Goal: Information Seeking & Learning: Check status

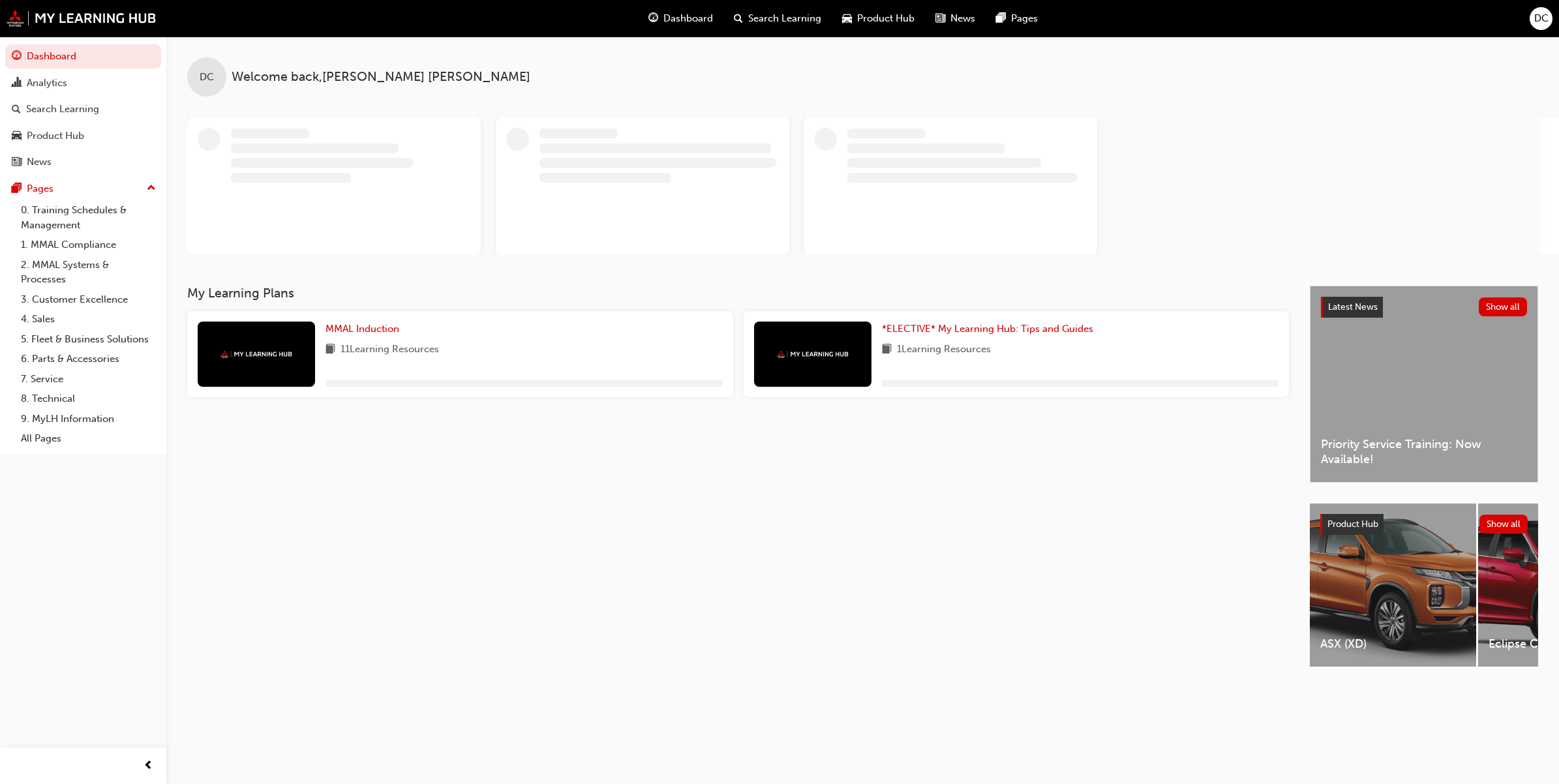
click at [755, 26] on div "Search Learning" at bounding box center [777, 19] width 108 height 27
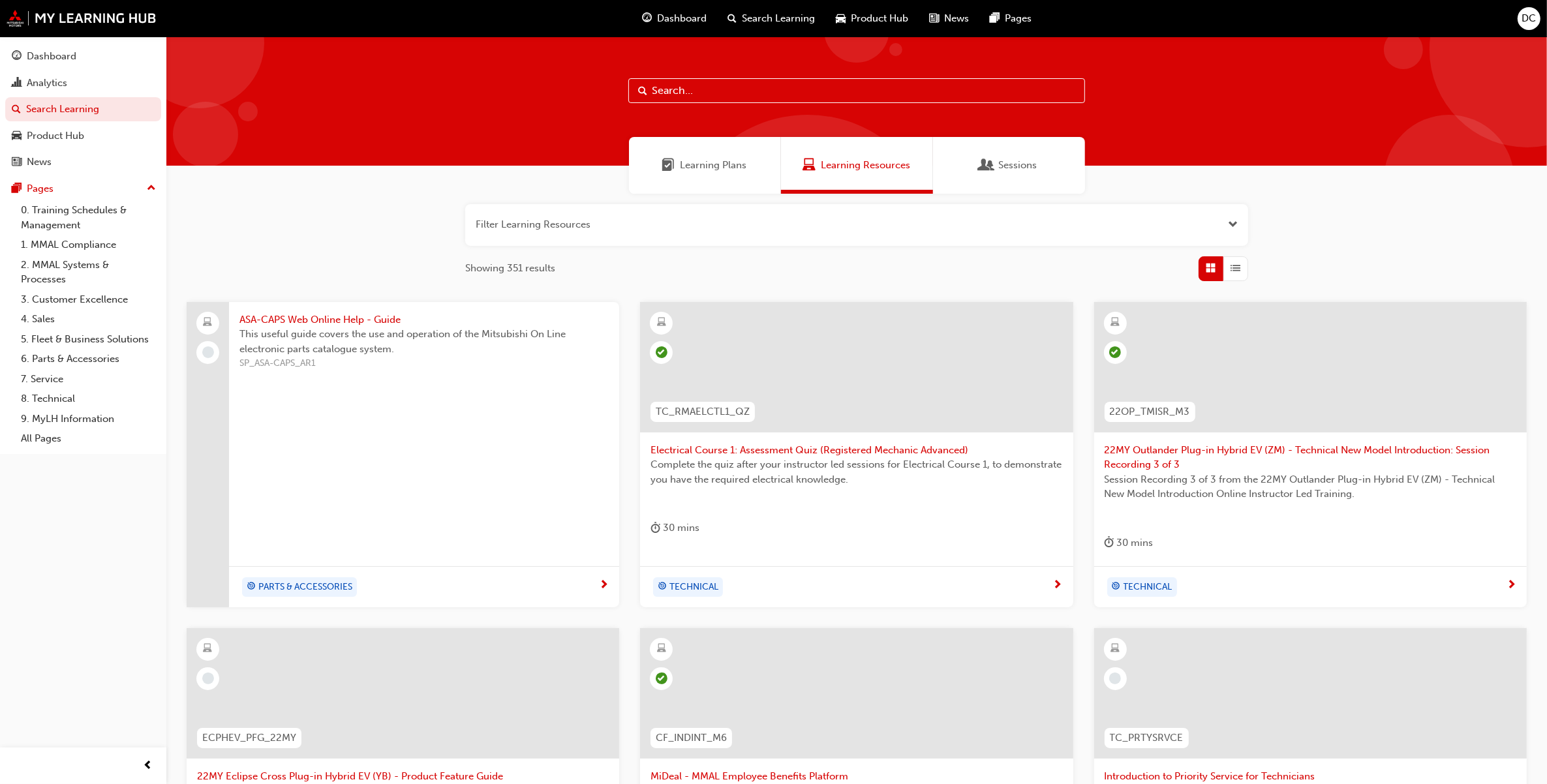
click at [690, 83] on input "text" at bounding box center [856, 90] width 457 height 24
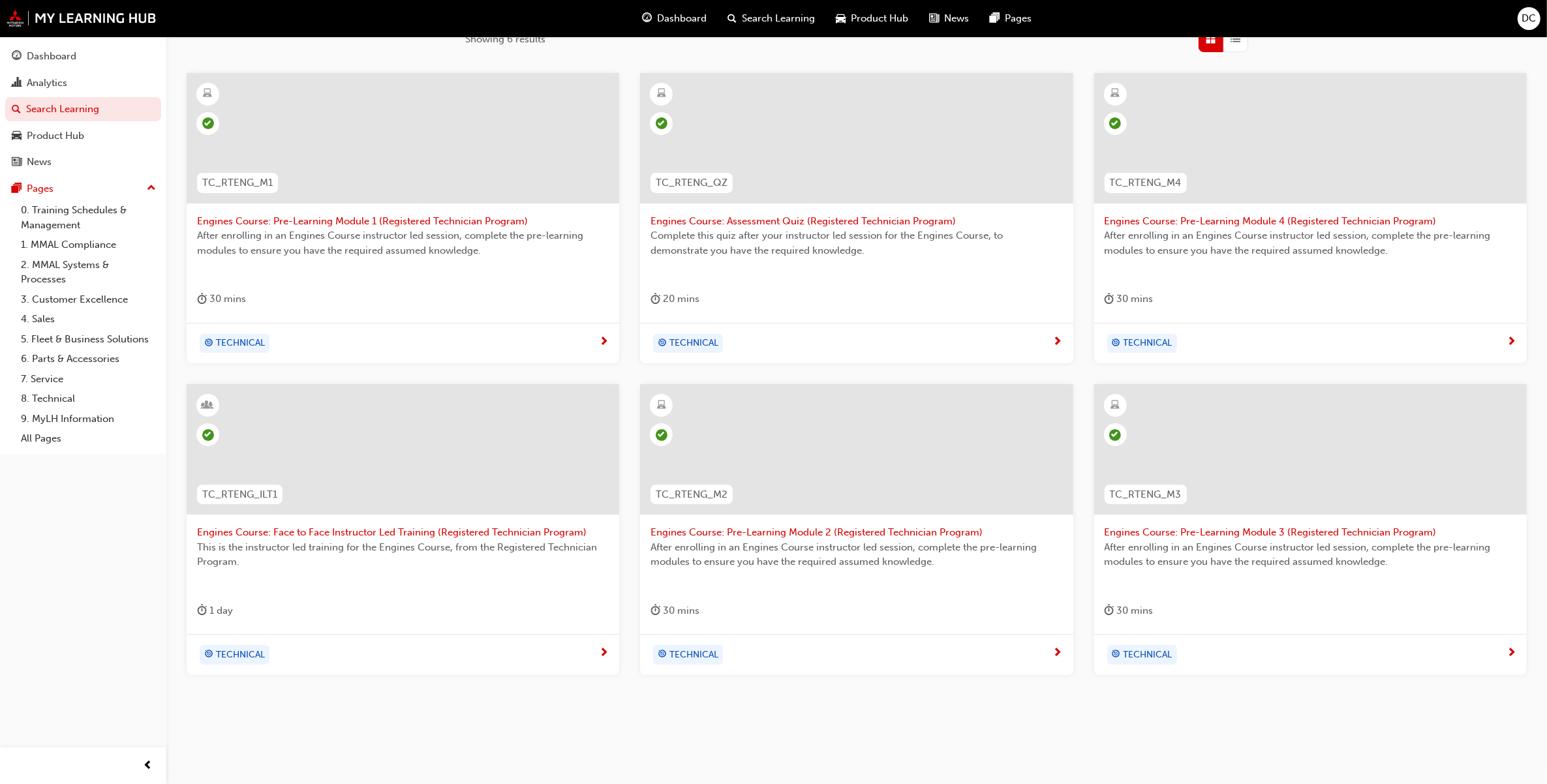
scroll to position [245, 0]
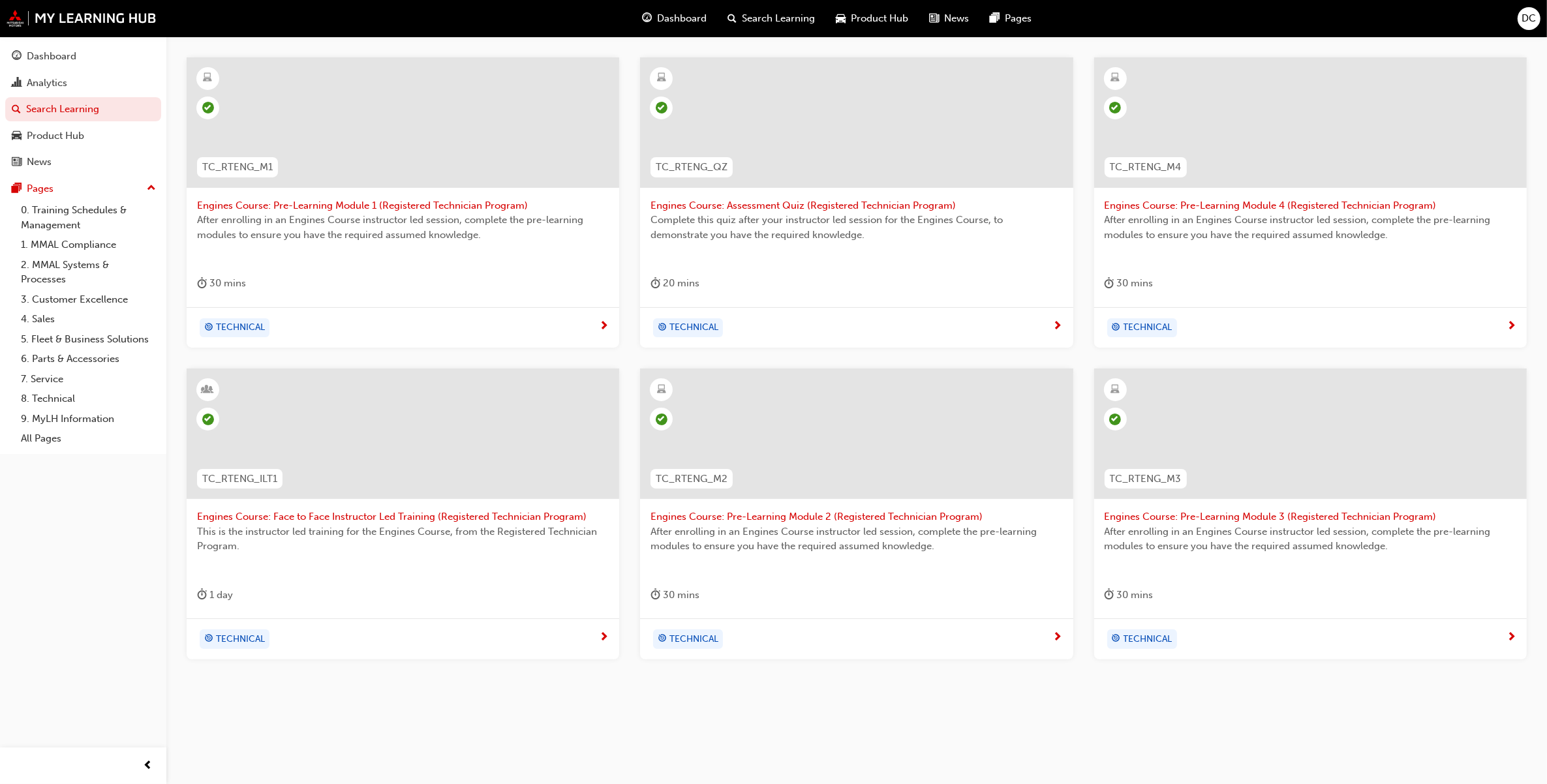
type input "engines"
click at [470, 506] on div at bounding box center [403, 444] width 412 height 131
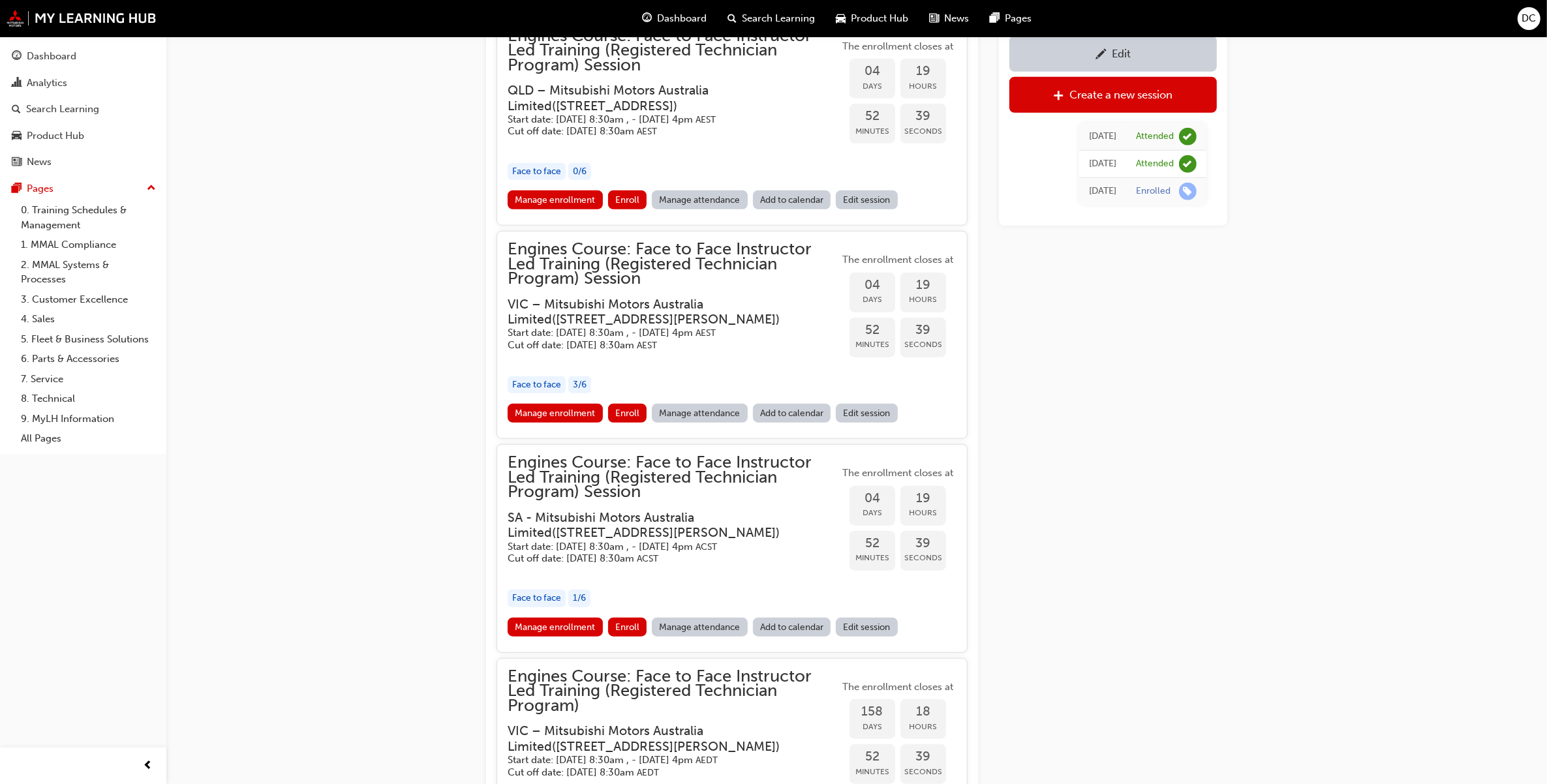
scroll to position [1326, 0]
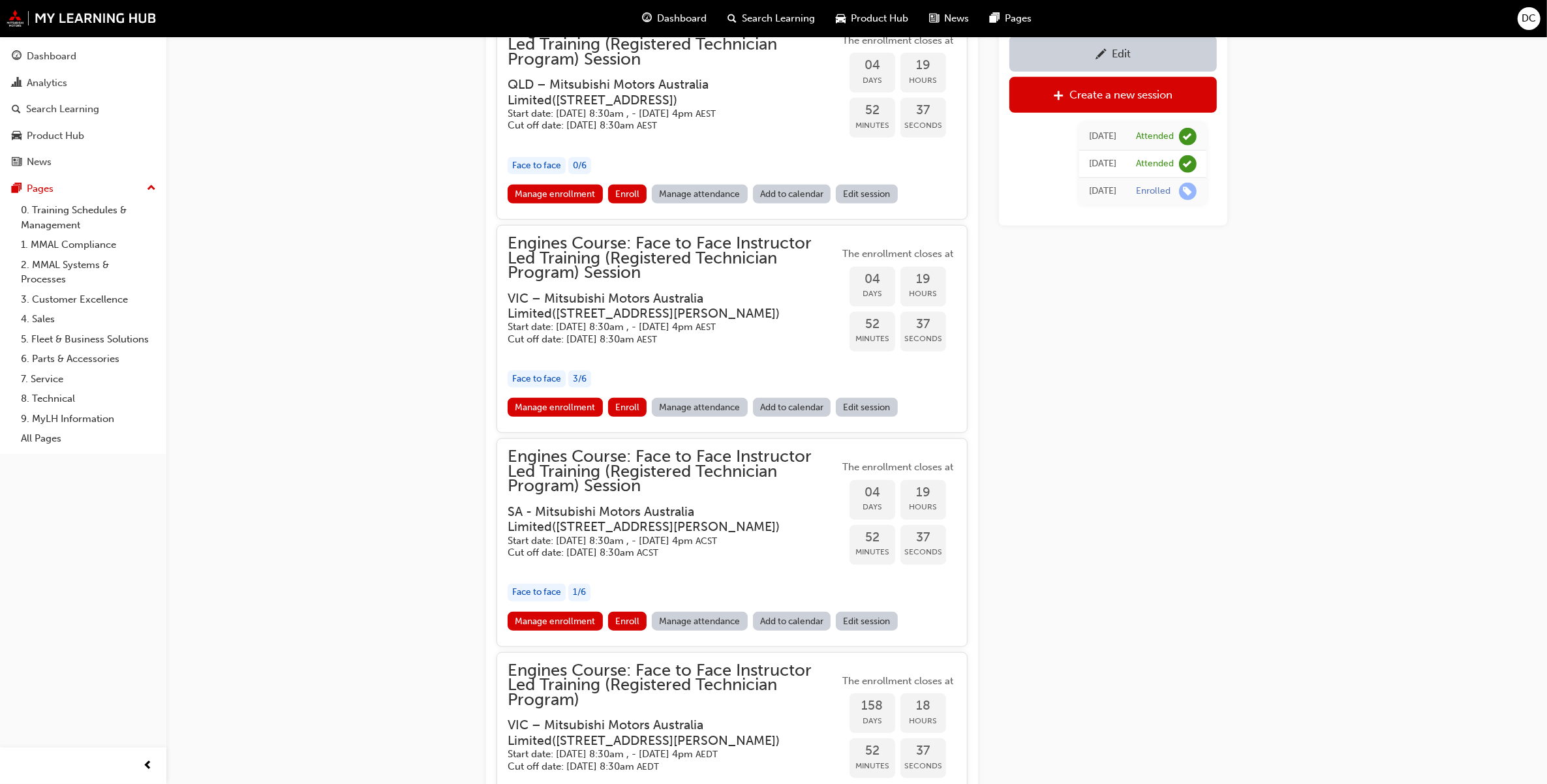
click at [571, 615] on div "Manage enrollment Enroll Manage attendance Add to calendar Edit session" at bounding box center [732, 624] width 449 height 24
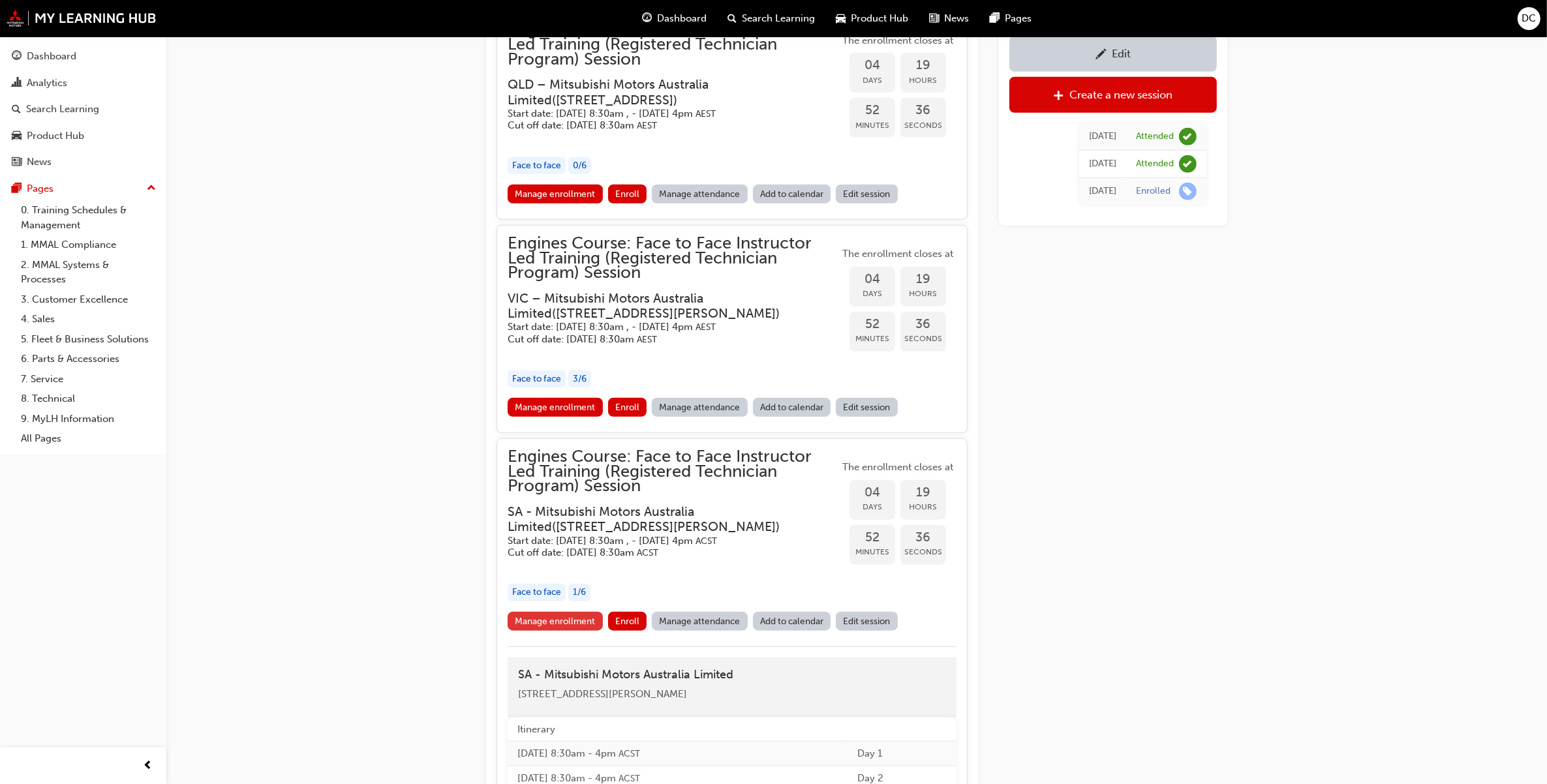
click at [576, 612] on link "Manage enrollment" at bounding box center [554, 621] width 95 height 19
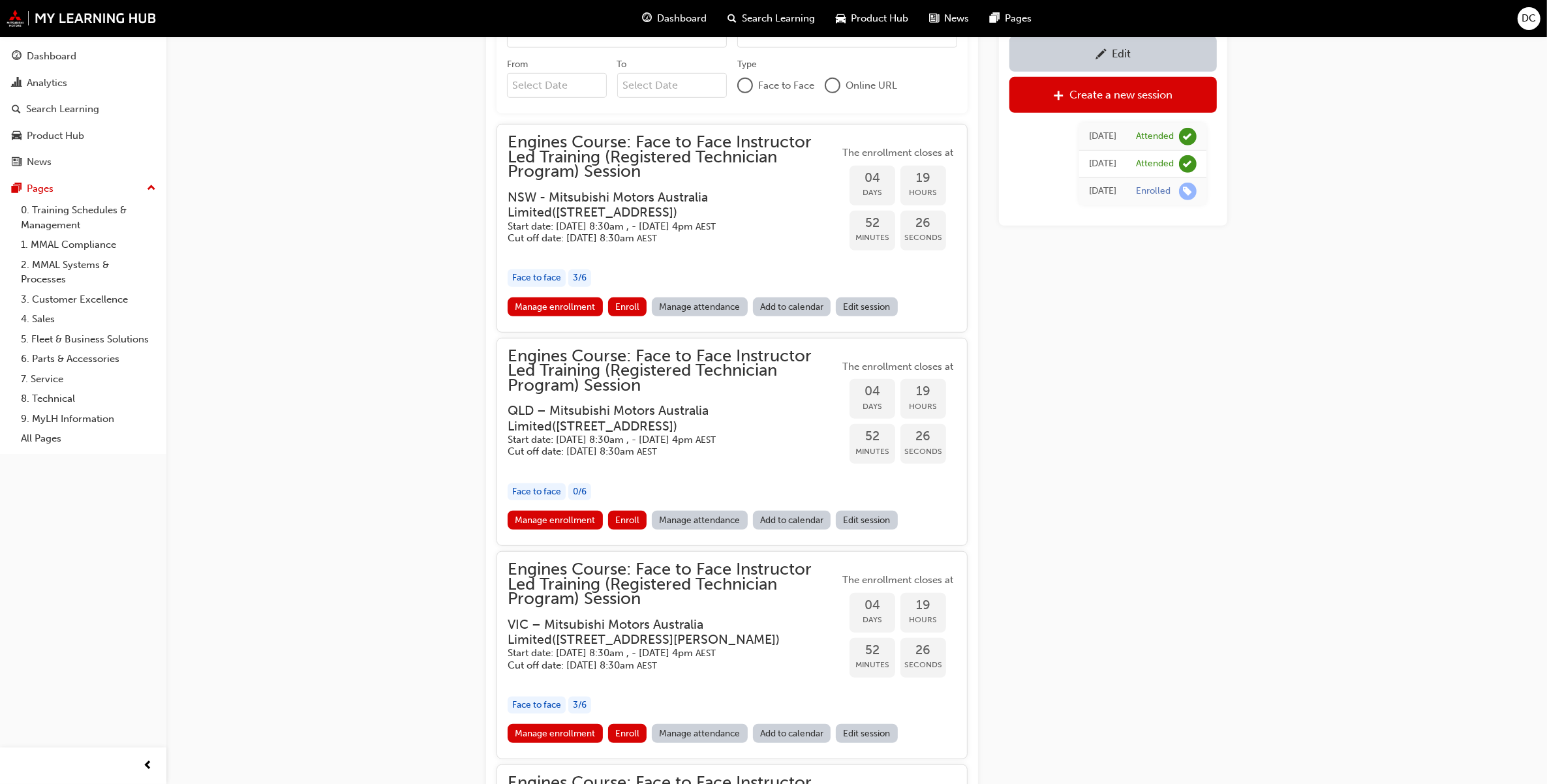
click at [776, 14] on span "Search Learning" at bounding box center [779, 19] width 73 height 15
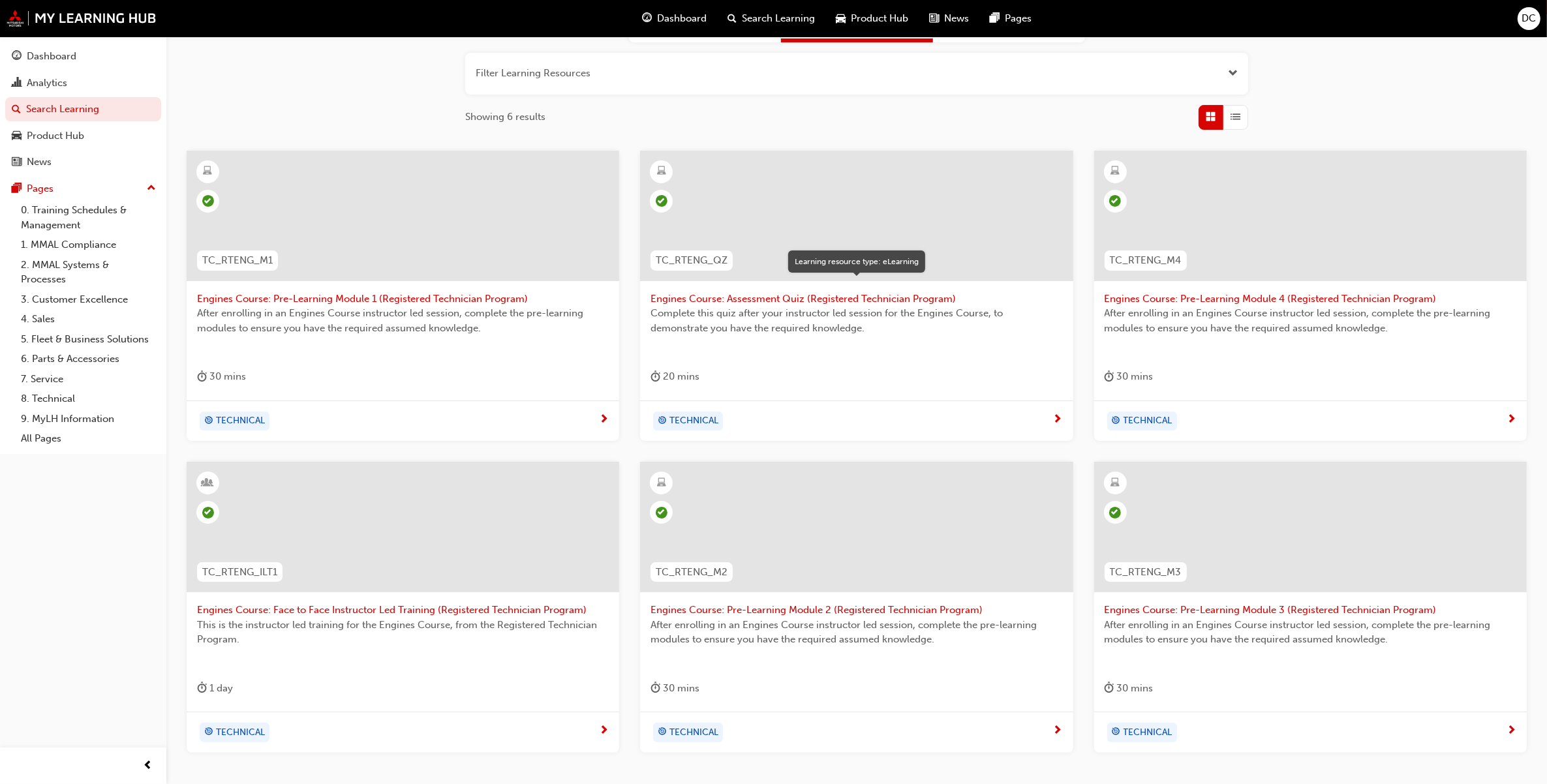
scroll to position [245, 0]
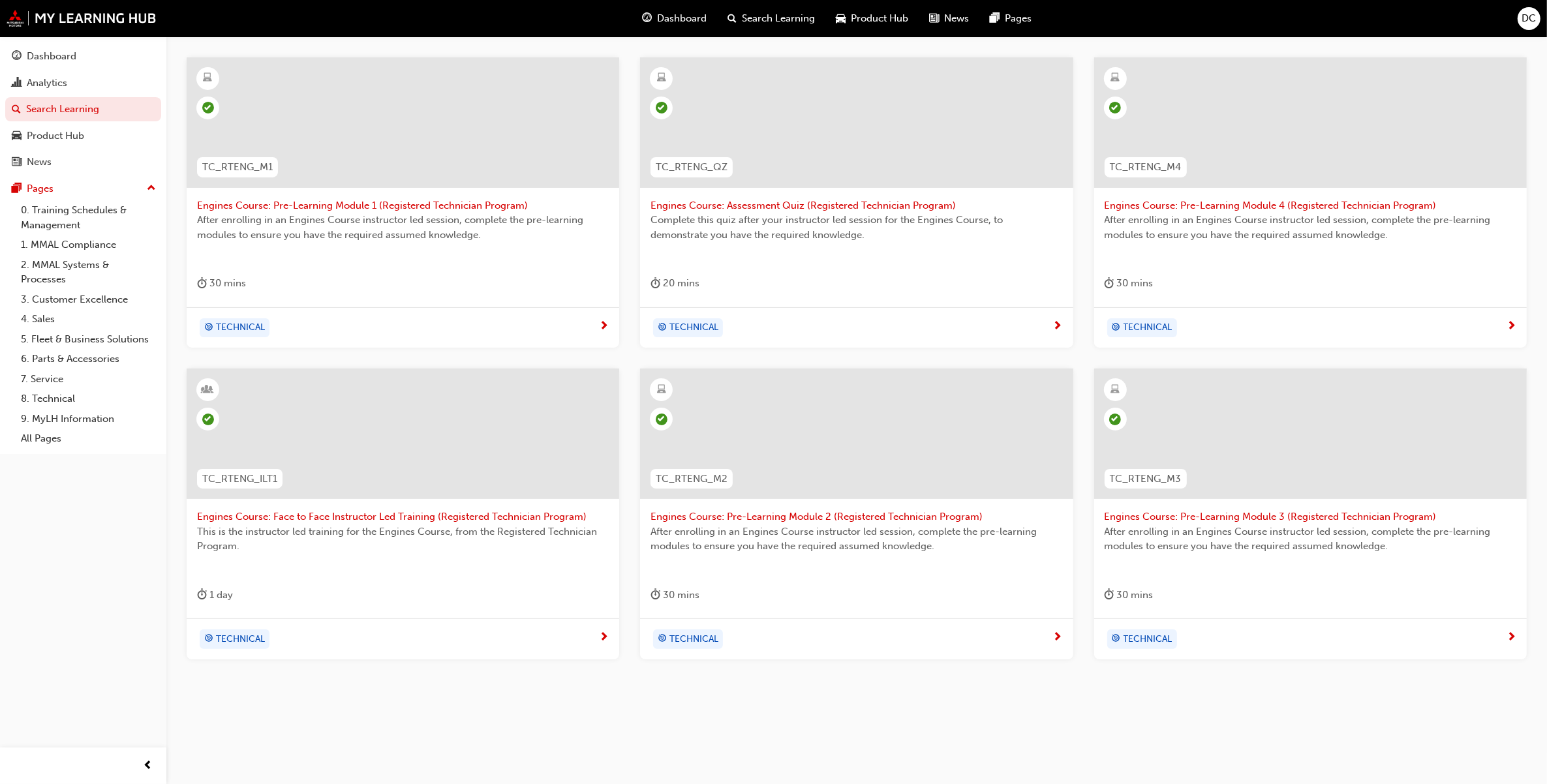
click at [771, 16] on span "Search Learning" at bounding box center [779, 19] width 73 height 15
click at [777, 15] on span "Search Learning" at bounding box center [779, 19] width 73 height 15
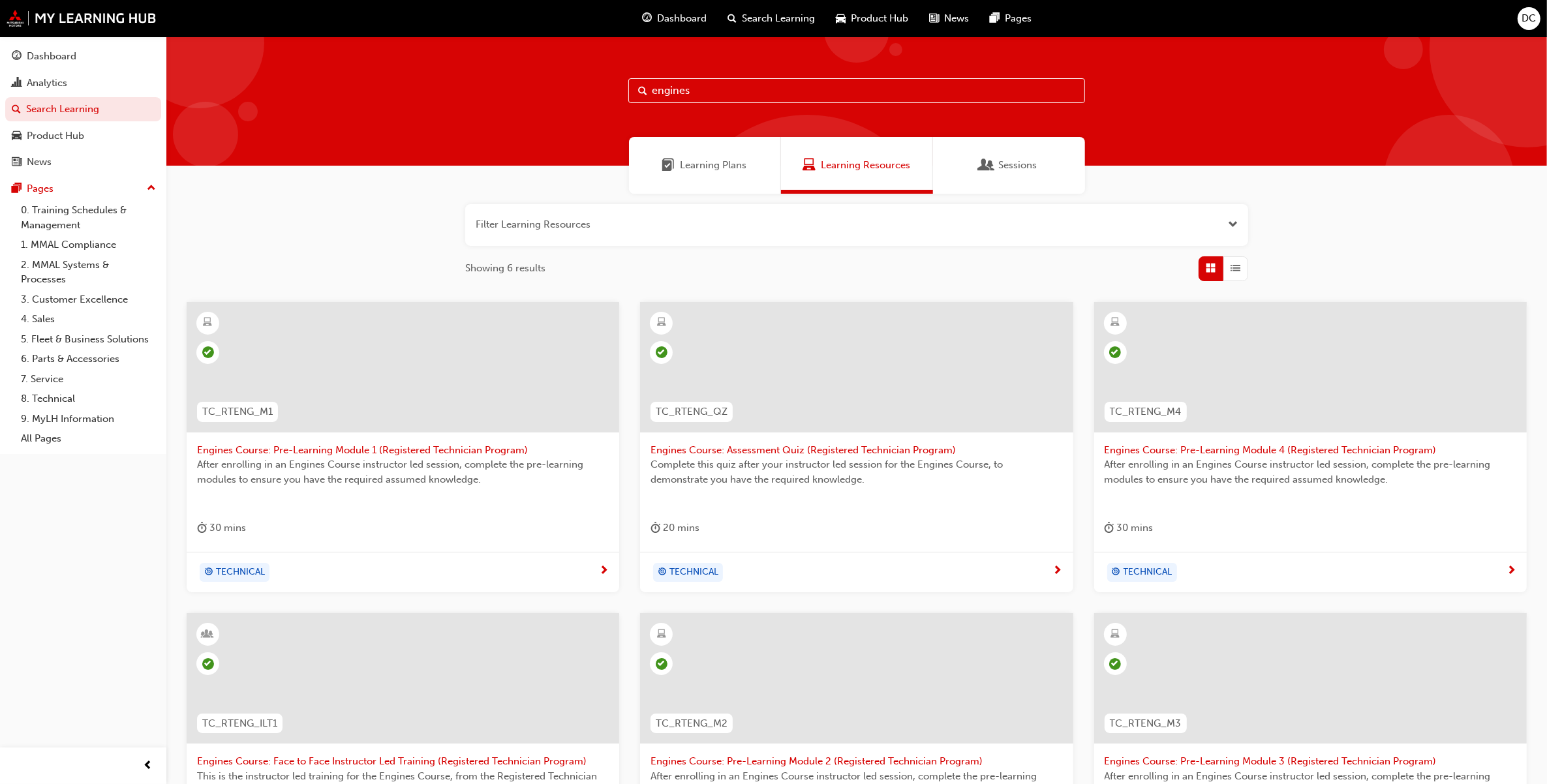
click at [690, 84] on input "engines" at bounding box center [856, 90] width 457 height 24
drag, startPoint x: 680, startPoint y: 95, endPoint x: 622, endPoint y: 92, distance: 58.1
click at [622, 92] on div "engines" at bounding box center [856, 100] width 1380 height 129
drag, startPoint x: 692, startPoint y: 86, endPoint x: 587, endPoint y: 85, distance: 105.0
click at [587, 85] on div "engines" at bounding box center [856, 100] width 1380 height 129
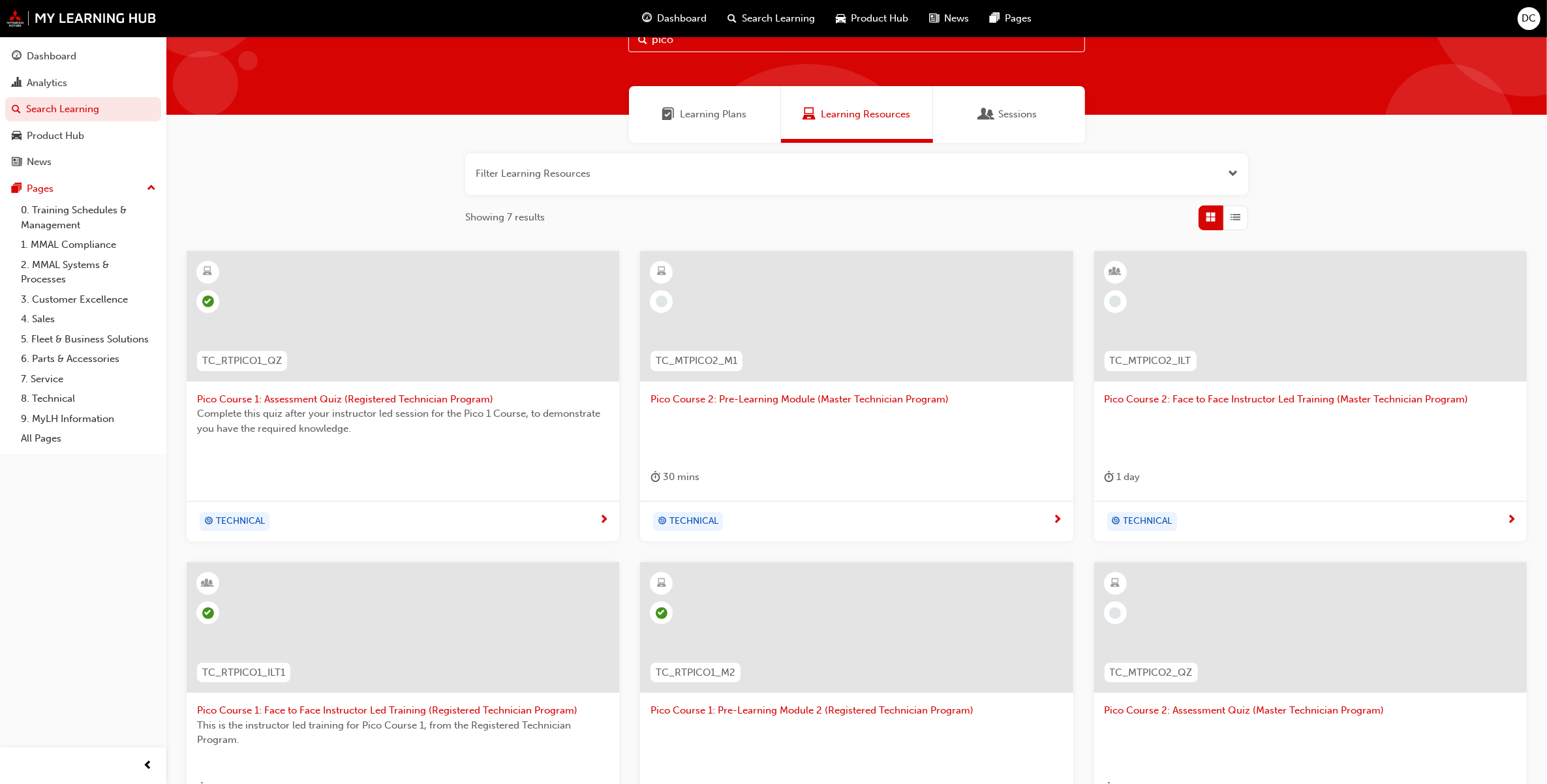
scroll to position [245, 0]
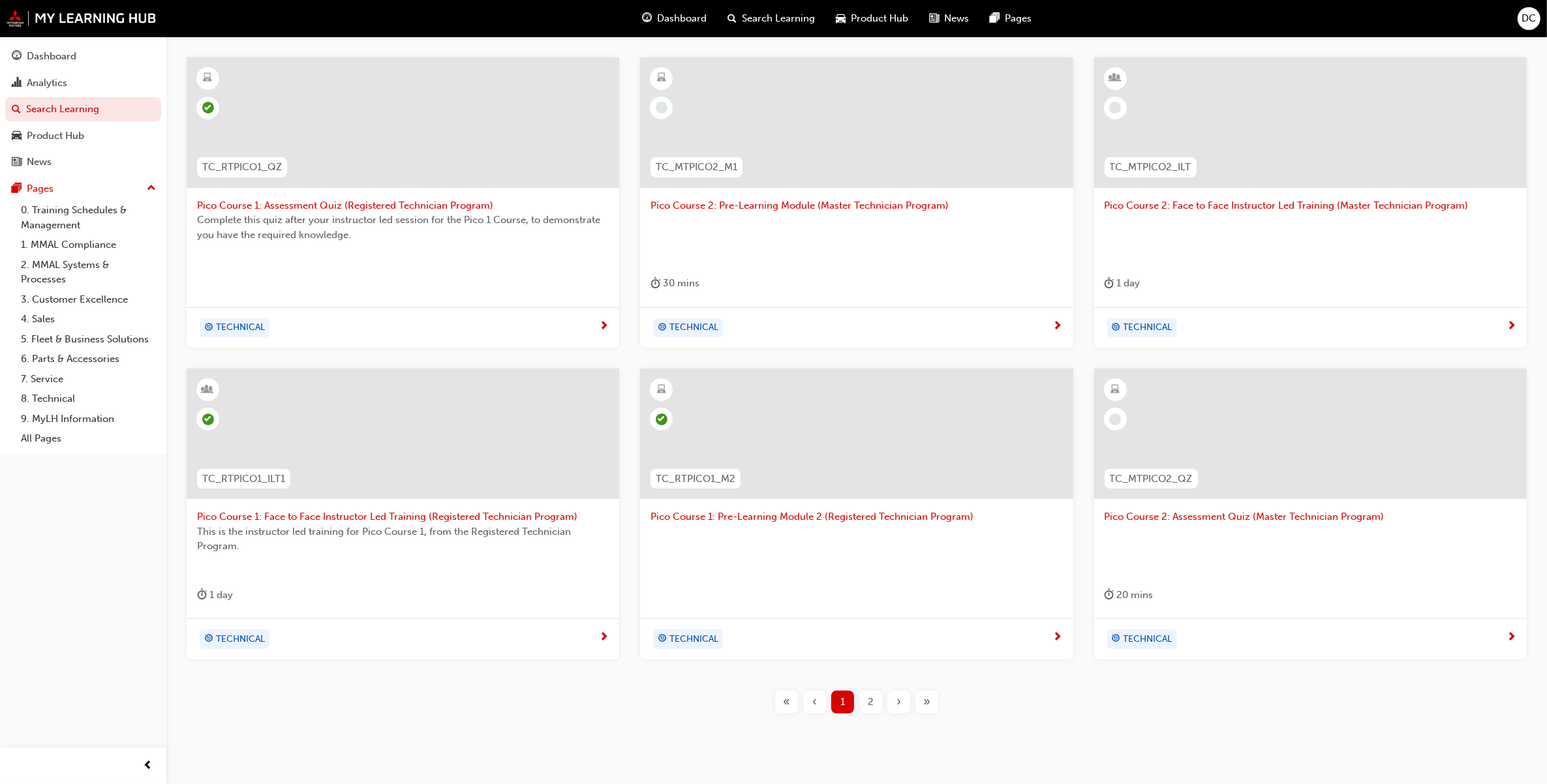
type input "pico"
click at [364, 518] on span "Pico Course 1: Face to Face Instructor Led Training (Registered Technician Prog…" at bounding box center [403, 517] width 412 height 15
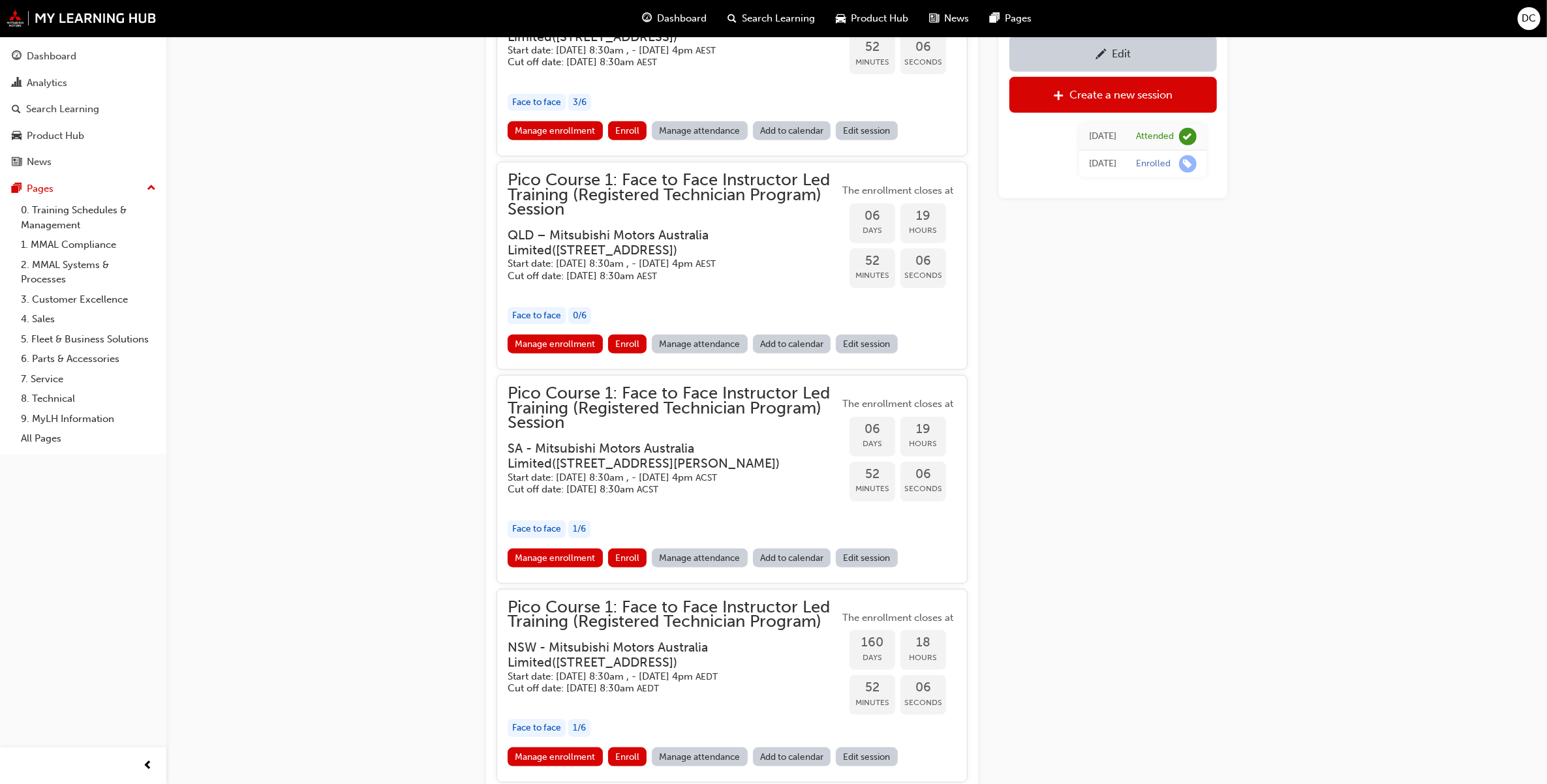
scroll to position [1698, 0]
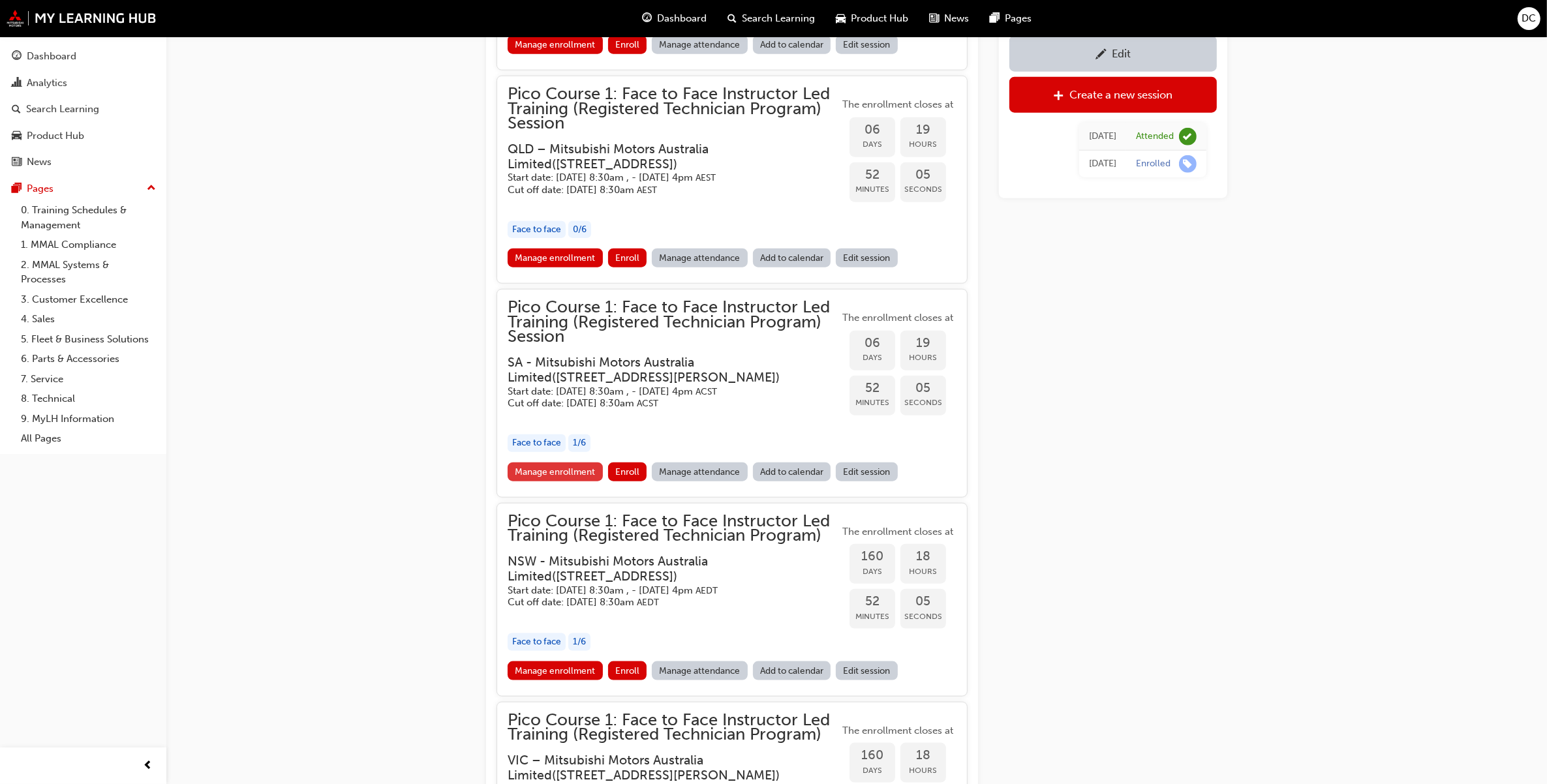
click at [538, 476] on link "Manage enrollment" at bounding box center [554, 472] width 95 height 19
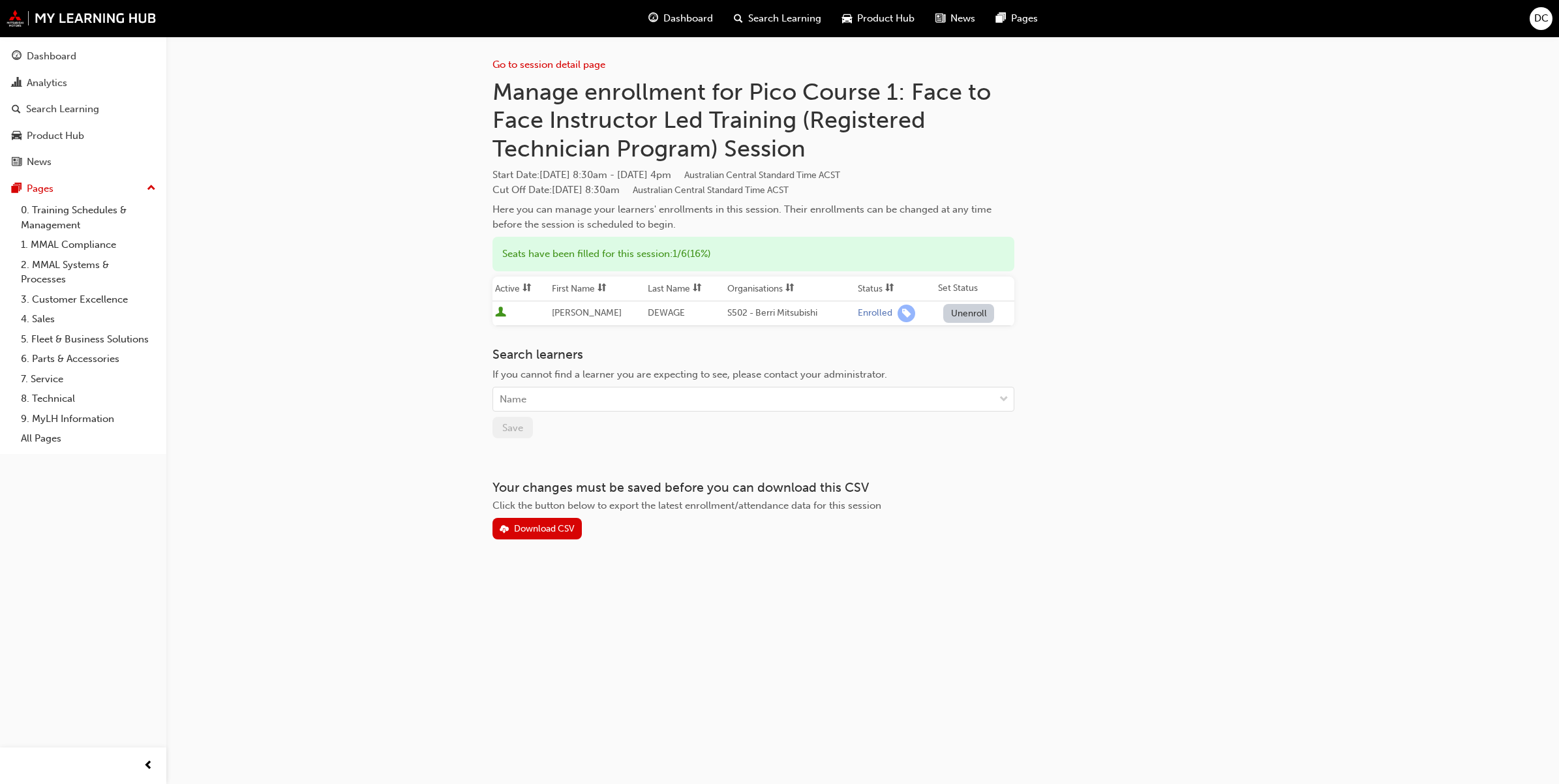
click at [774, 24] on span "Search Learning" at bounding box center [785, 19] width 73 height 15
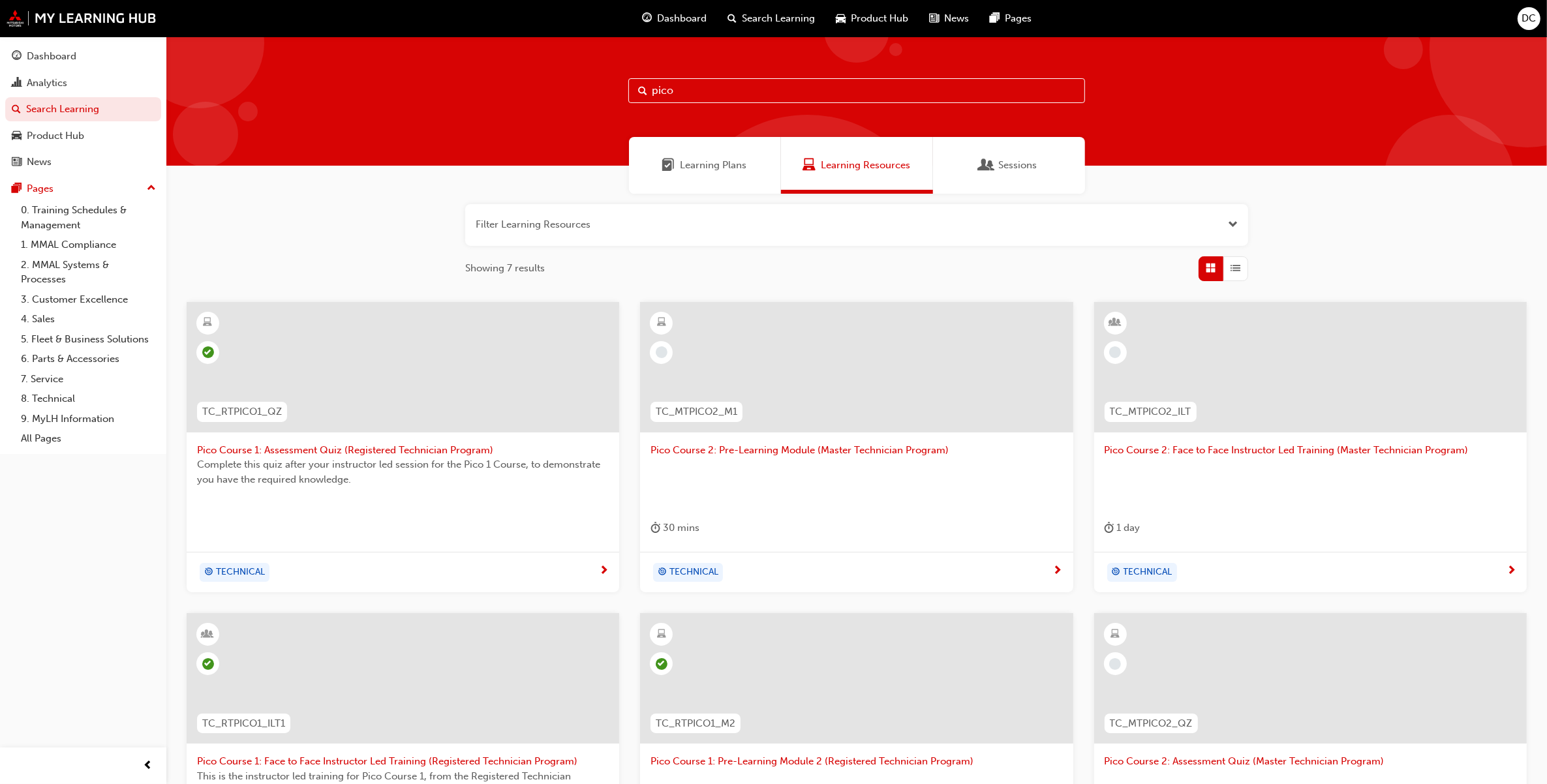
drag, startPoint x: 689, startPoint y: 92, endPoint x: 614, endPoint y: 96, distance: 75.1
click at [614, 96] on div "pico" at bounding box center [856, 100] width 1380 height 129
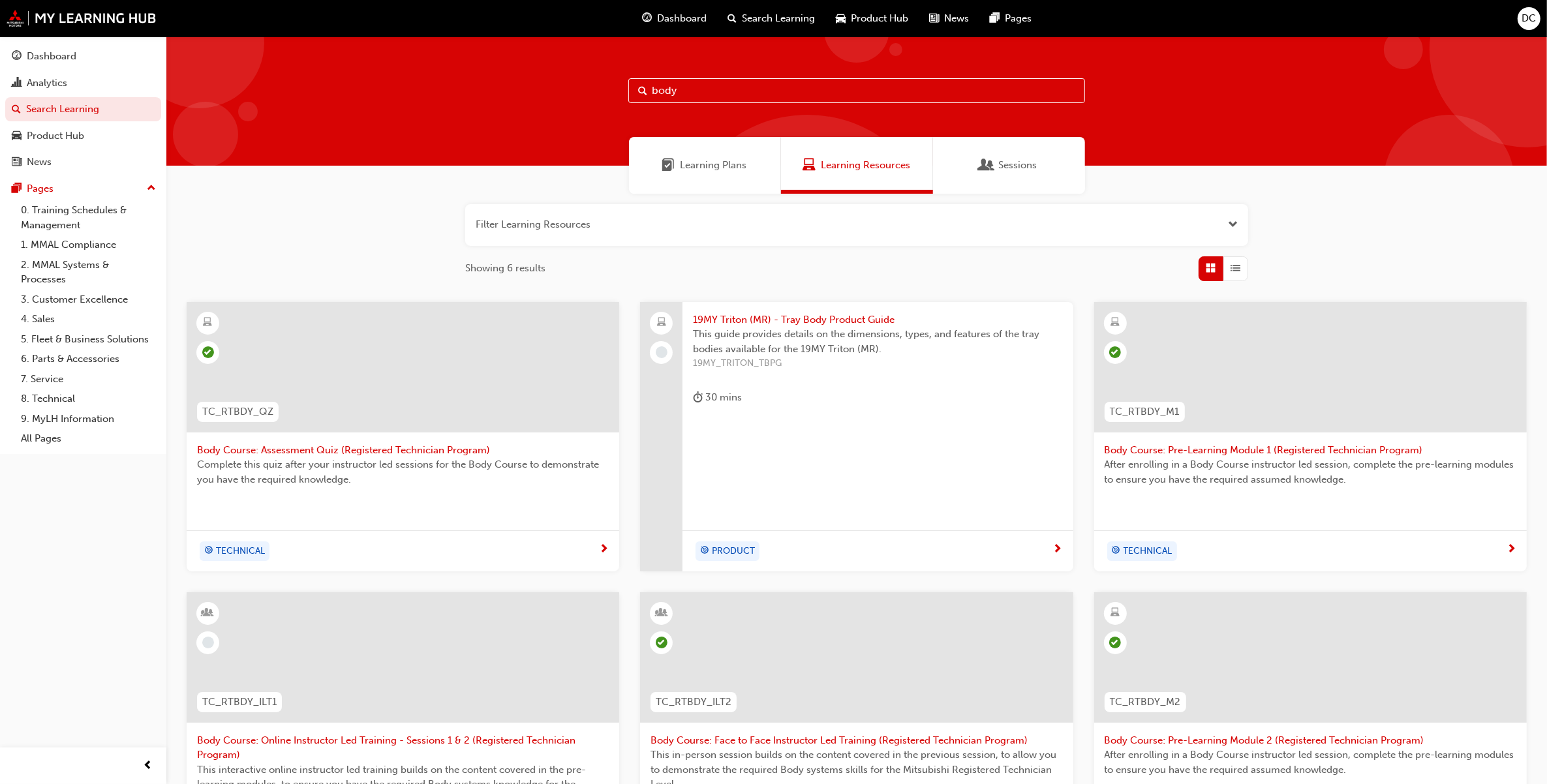
type input "body"
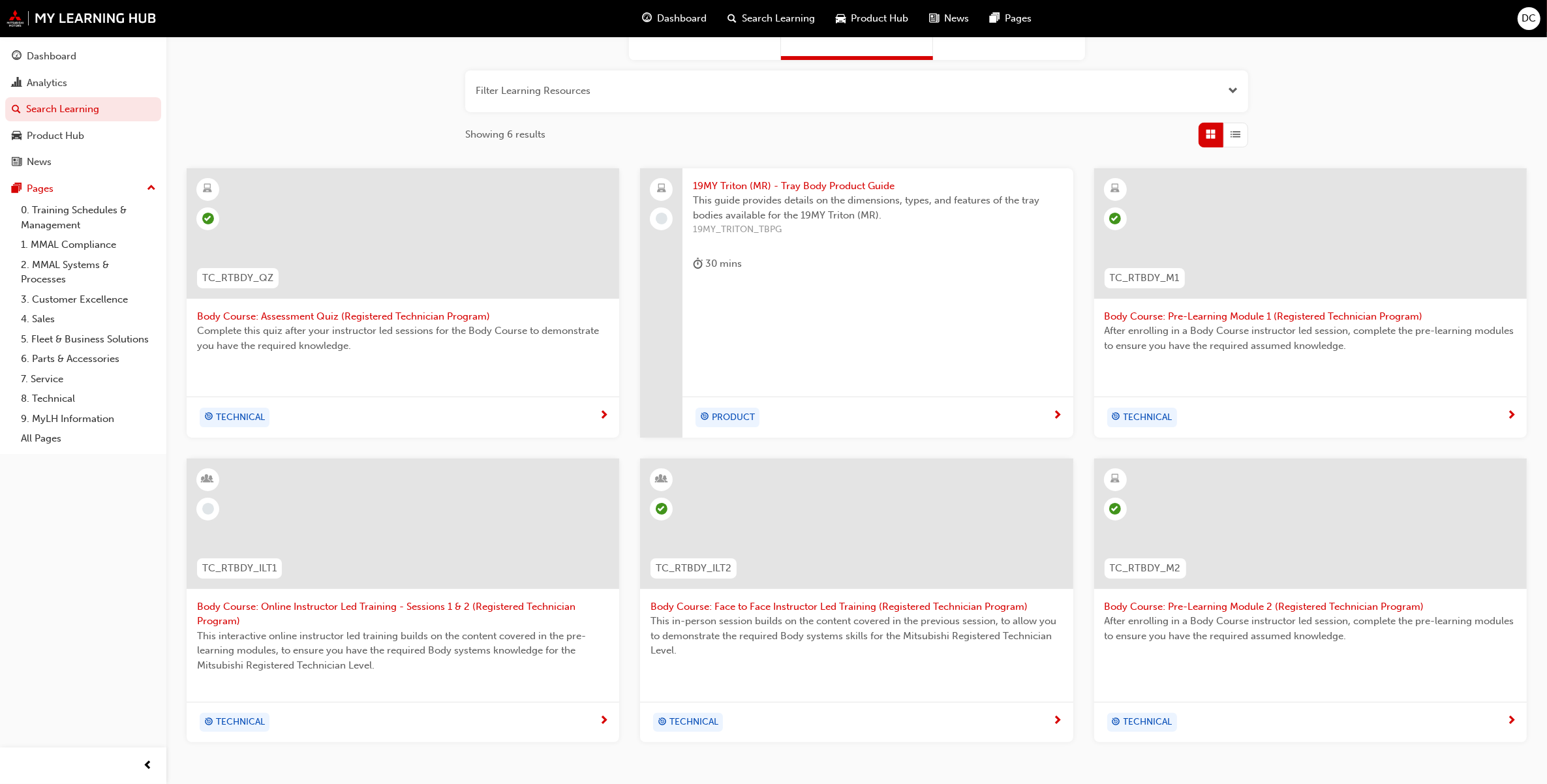
scroll to position [163, 0]
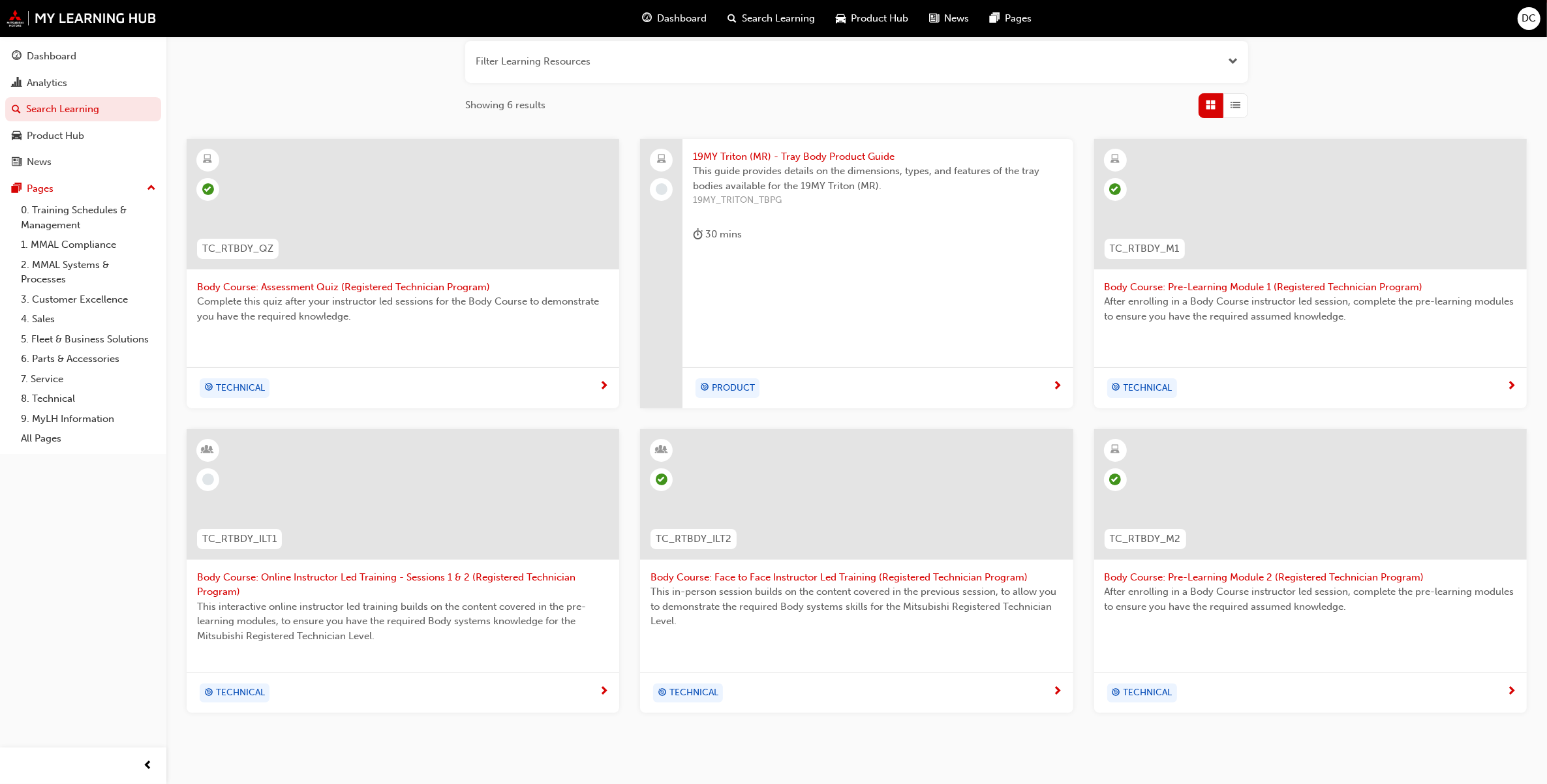
click at [823, 570] on span "Body Course: Face to Face Instructor Led Training (Registered Technician Progra…" at bounding box center [857, 578] width 412 height 15
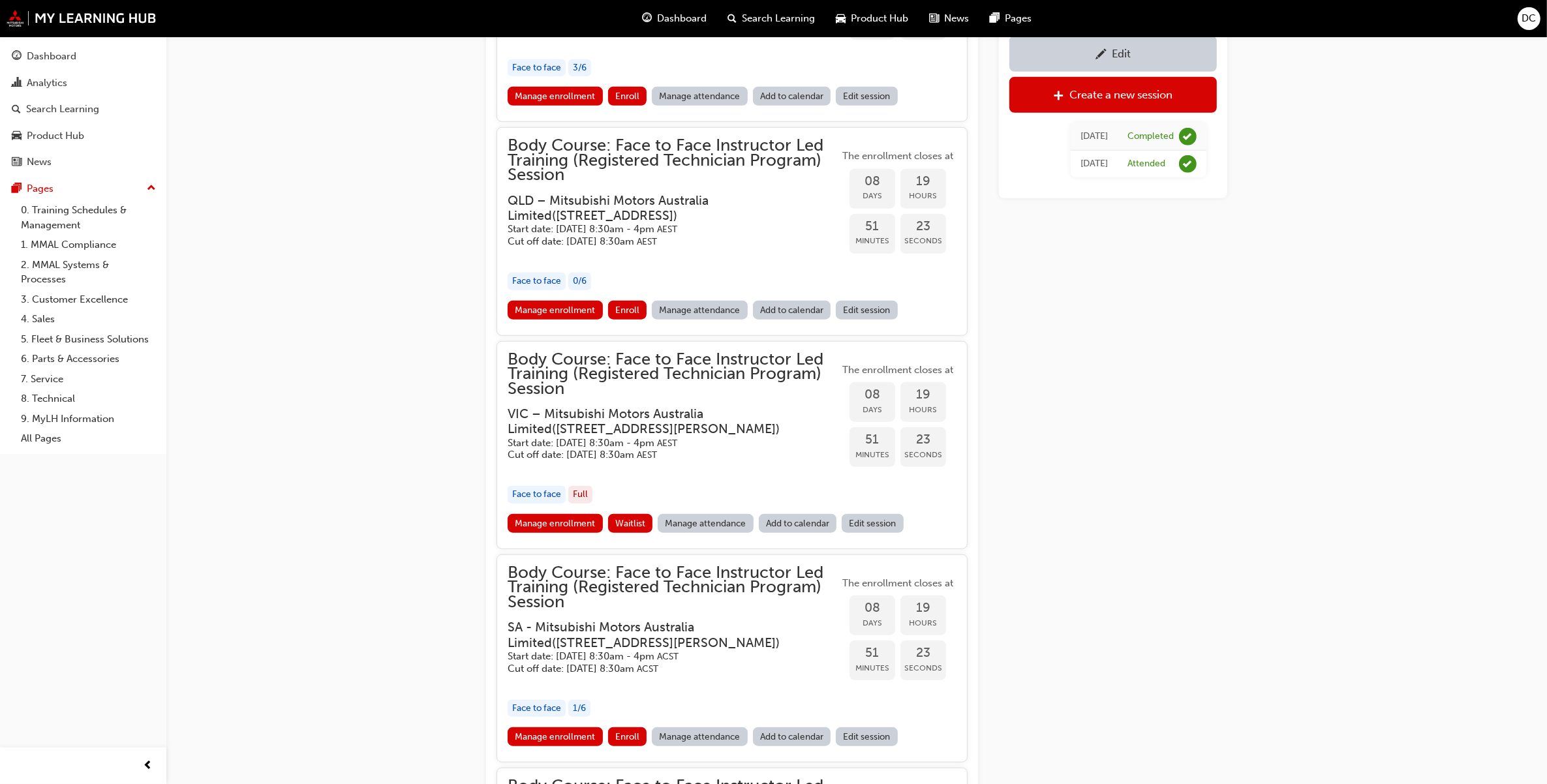
scroll to position [1441, 0]
click at [569, 735] on link "Manage enrollment" at bounding box center [554, 736] width 95 height 19
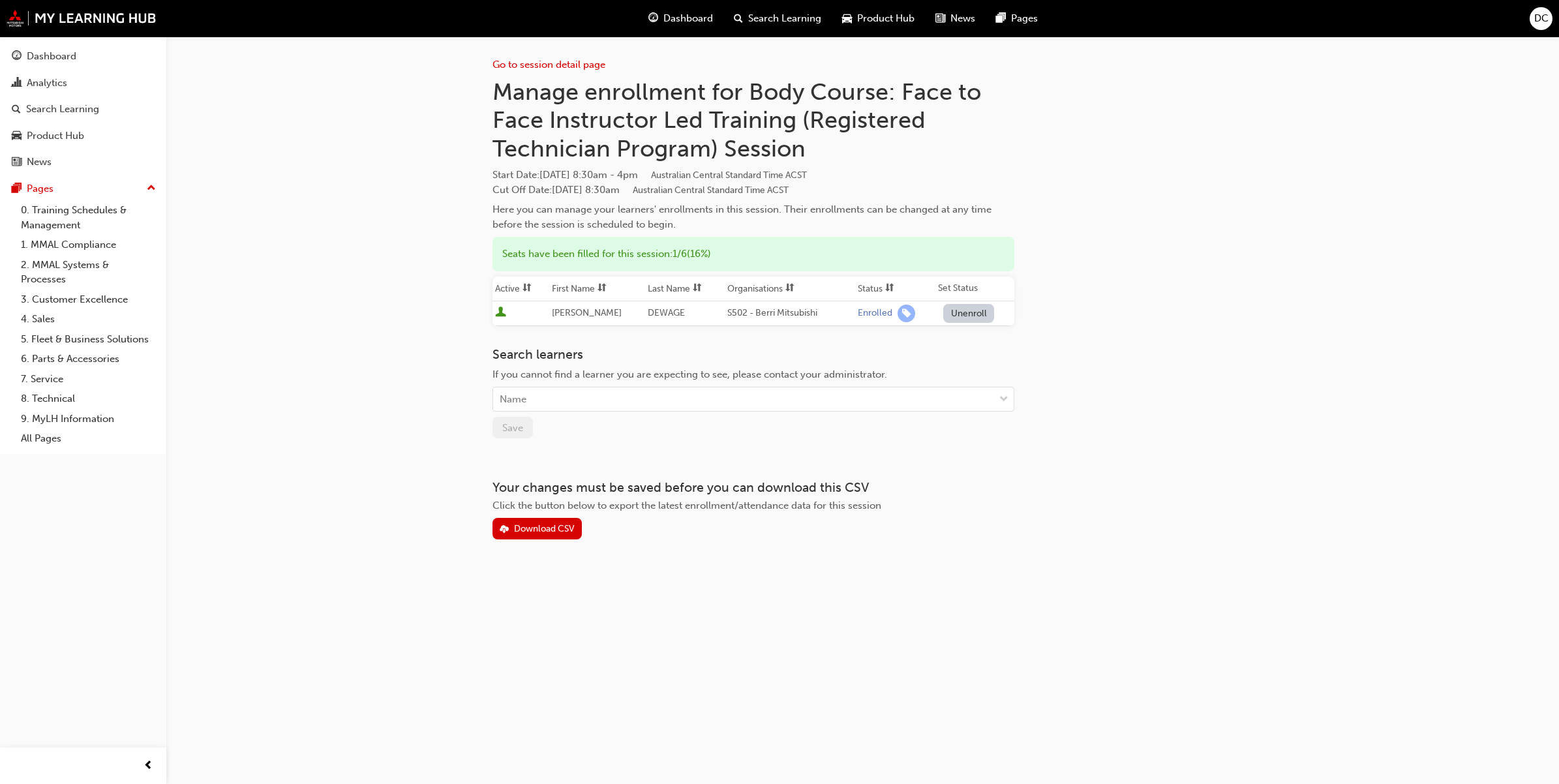
click at [766, 19] on span "Search Learning" at bounding box center [785, 19] width 73 height 15
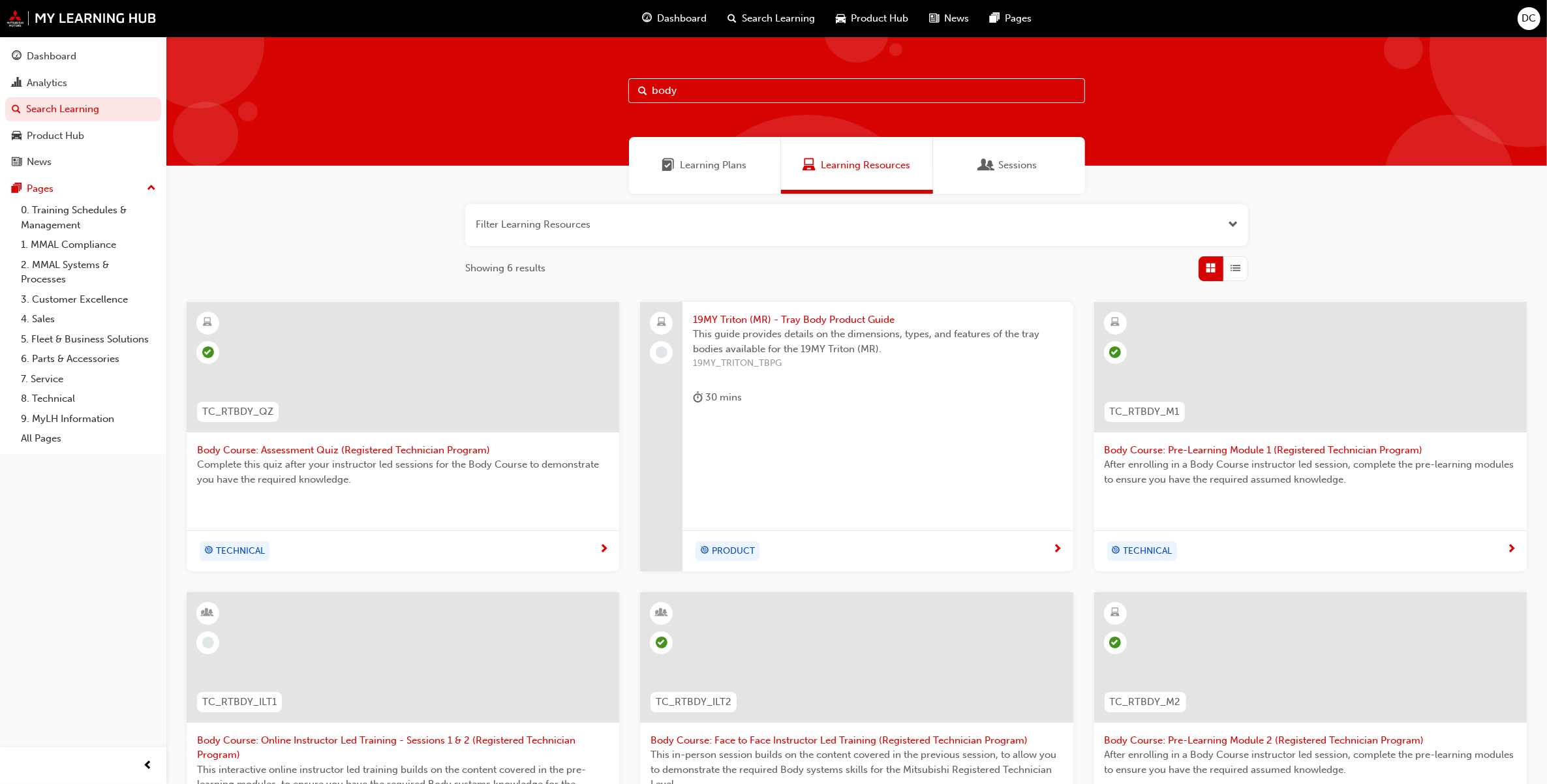
drag, startPoint x: 677, startPoint y: 84, endPoint x: 609, endPoint y: 87, distance: 68.1
click at [609, 87] on div "body" at bounding box center [856, 100] width 1380 height 129
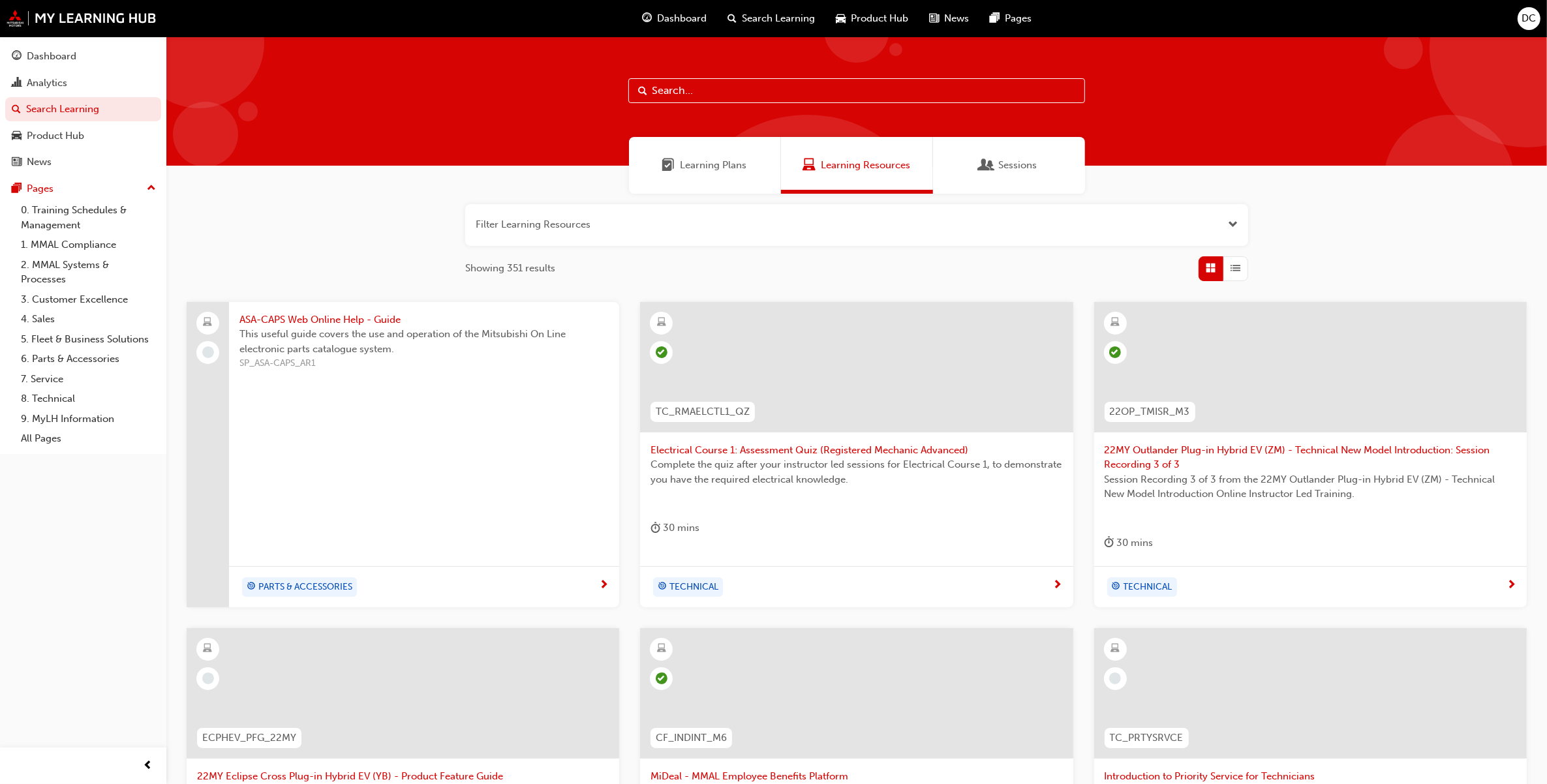
click at [694, 89] on input "text" at bounding box center [856, 90] width 457 height 24
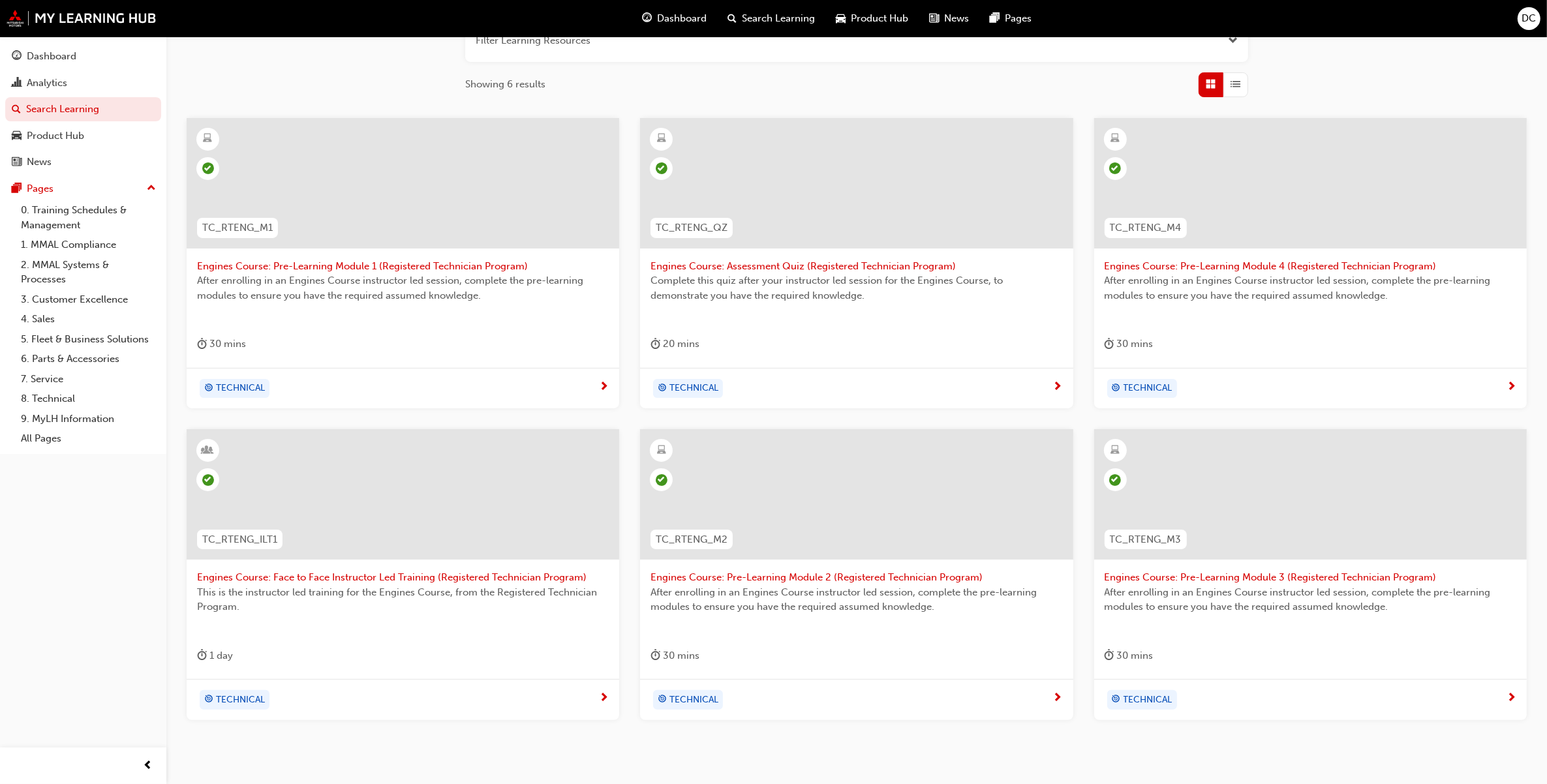
scroll to position [245, 0]
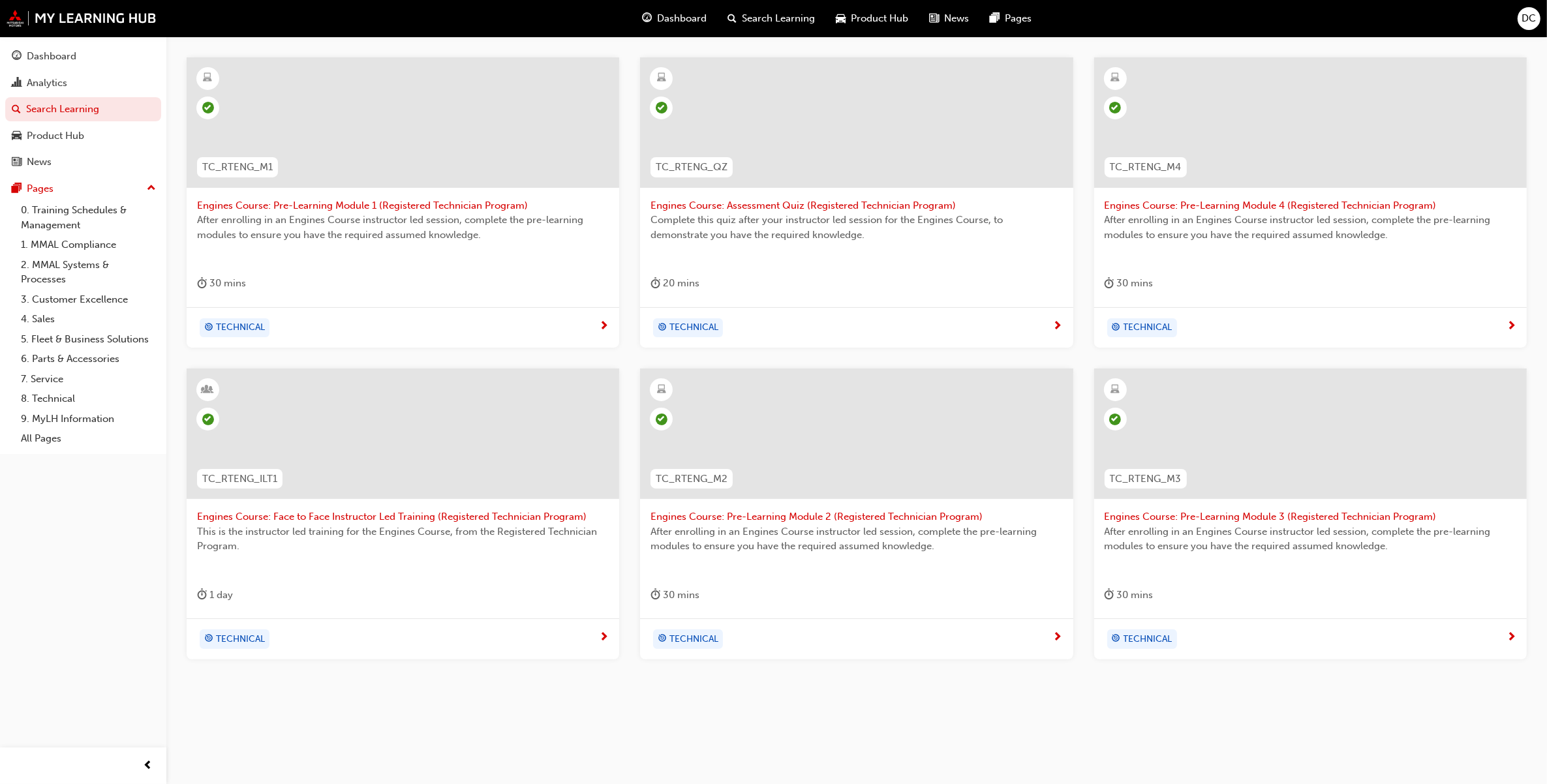
type input "engines"
click at [512, 519] on span "Engines Course: Face to Face Instructor Led Training (Registered Technician Pro…" at bounding box center [403, 517] width 412 height 15
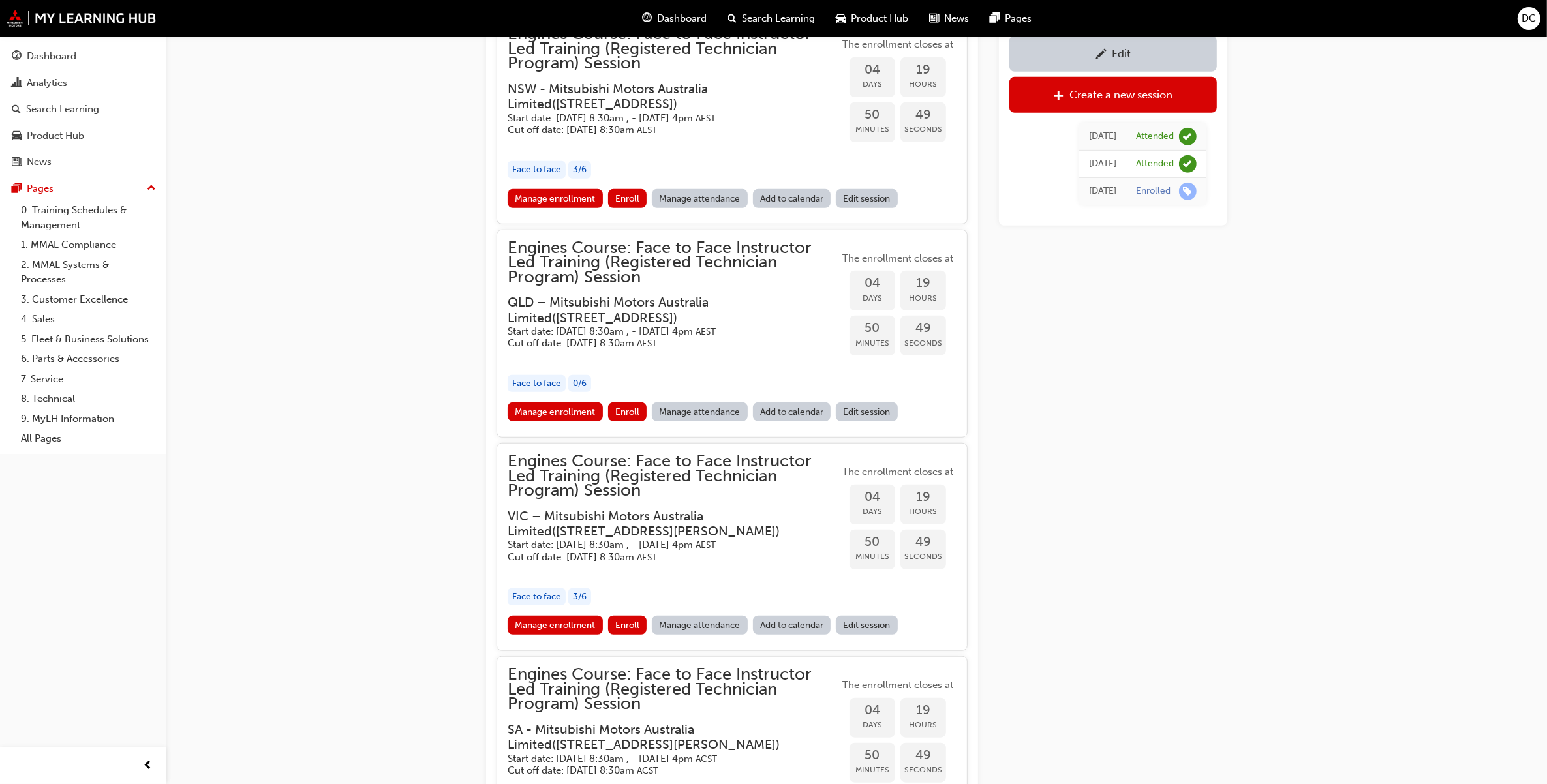
scroll to position [700, 0]
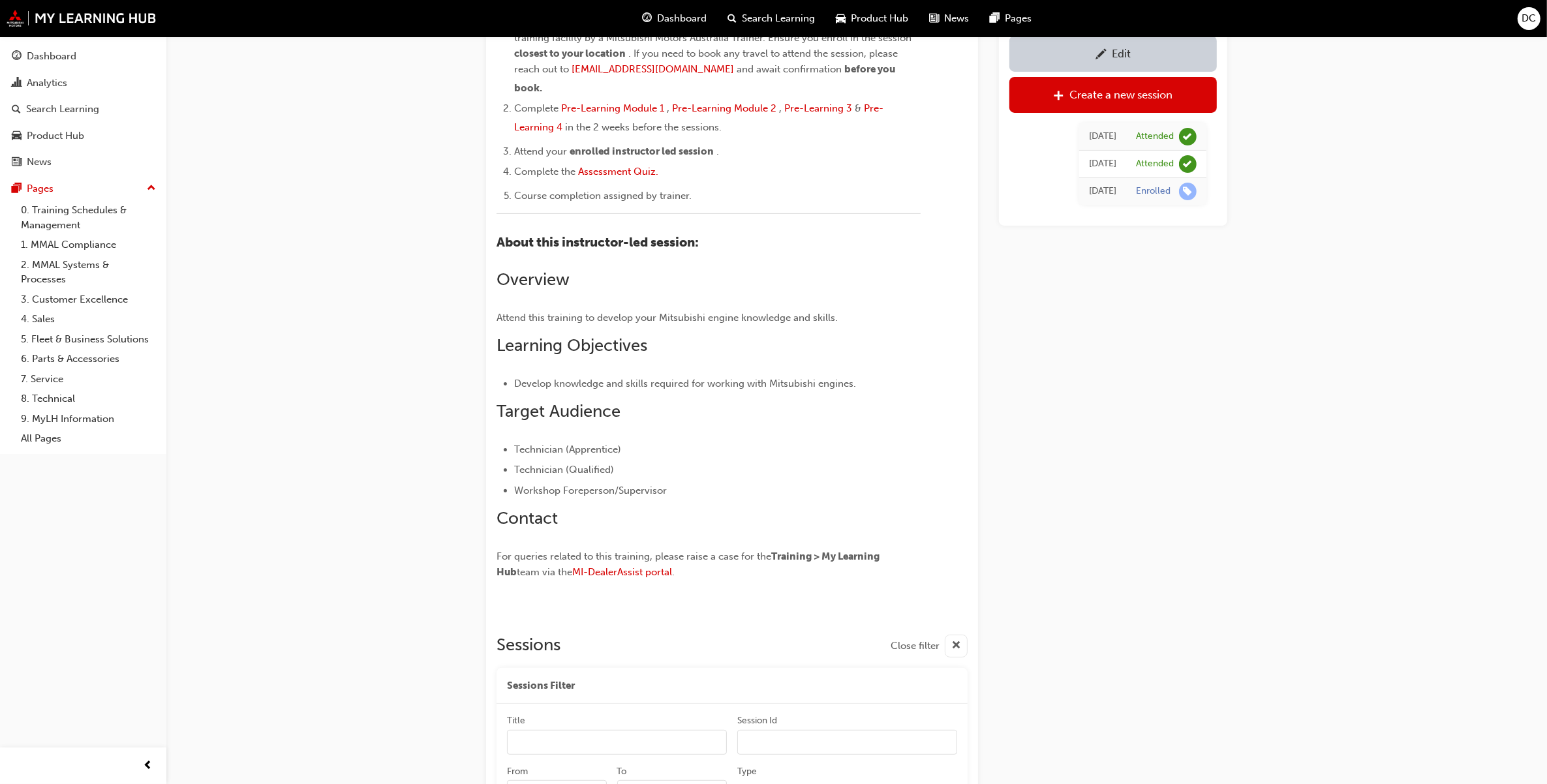
click at [771, 19] on span "Search Learning" at bounding box center [779, 19] width 73 height 15
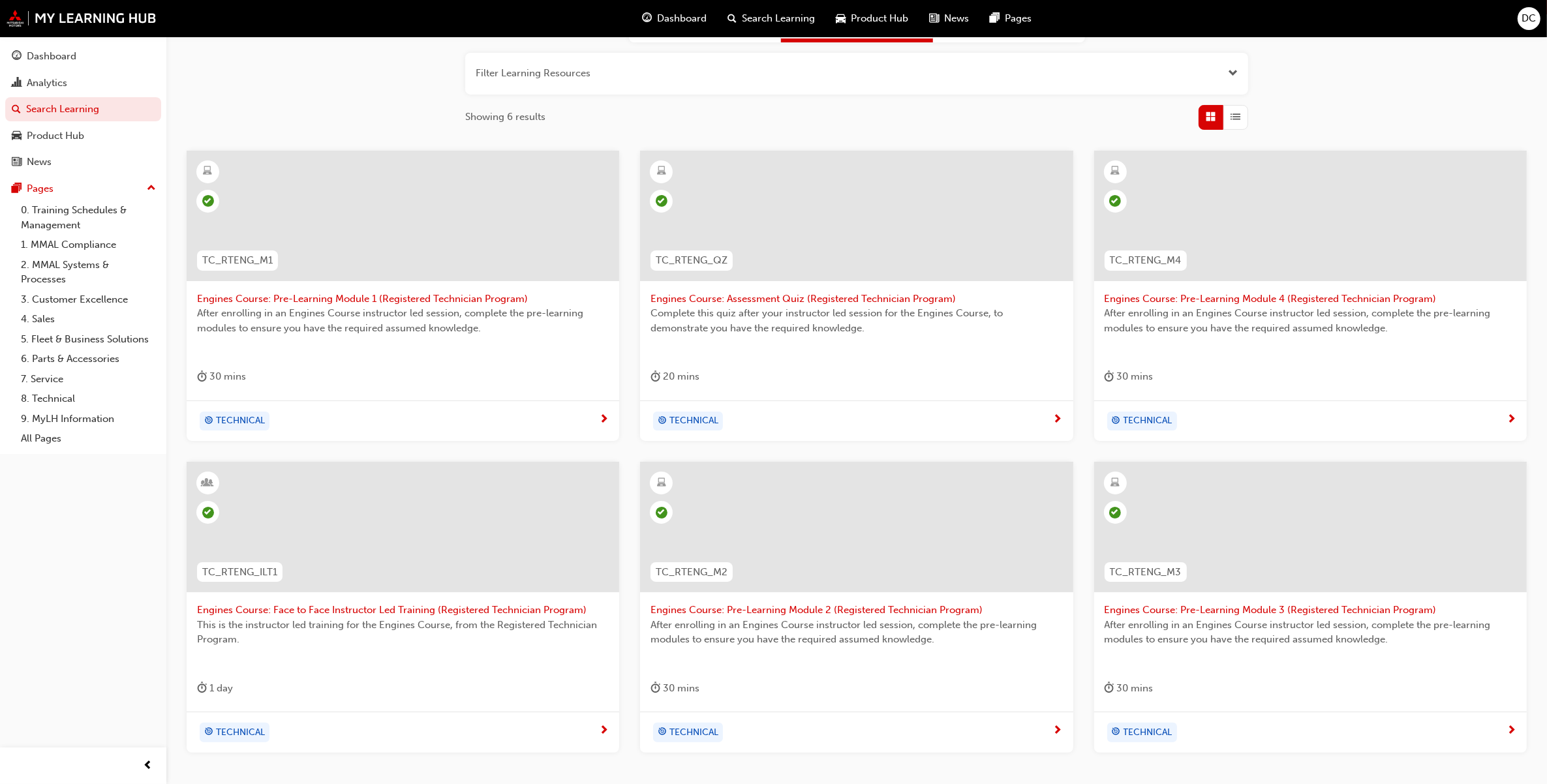
scroll to position [245, 0]
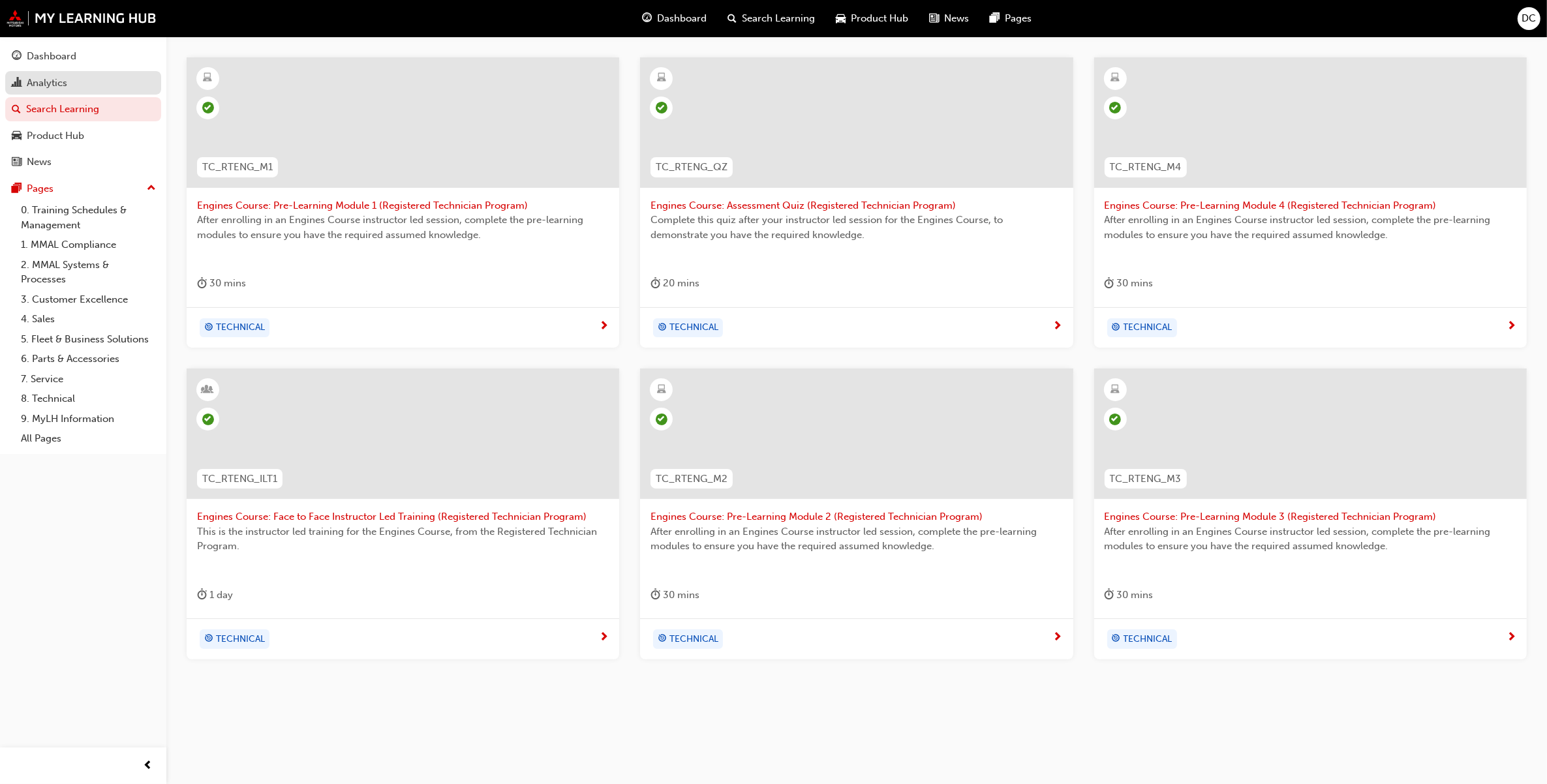
click at [39, 82] on div "Analytics" at bounding box center [47, 84] width 41 height 15
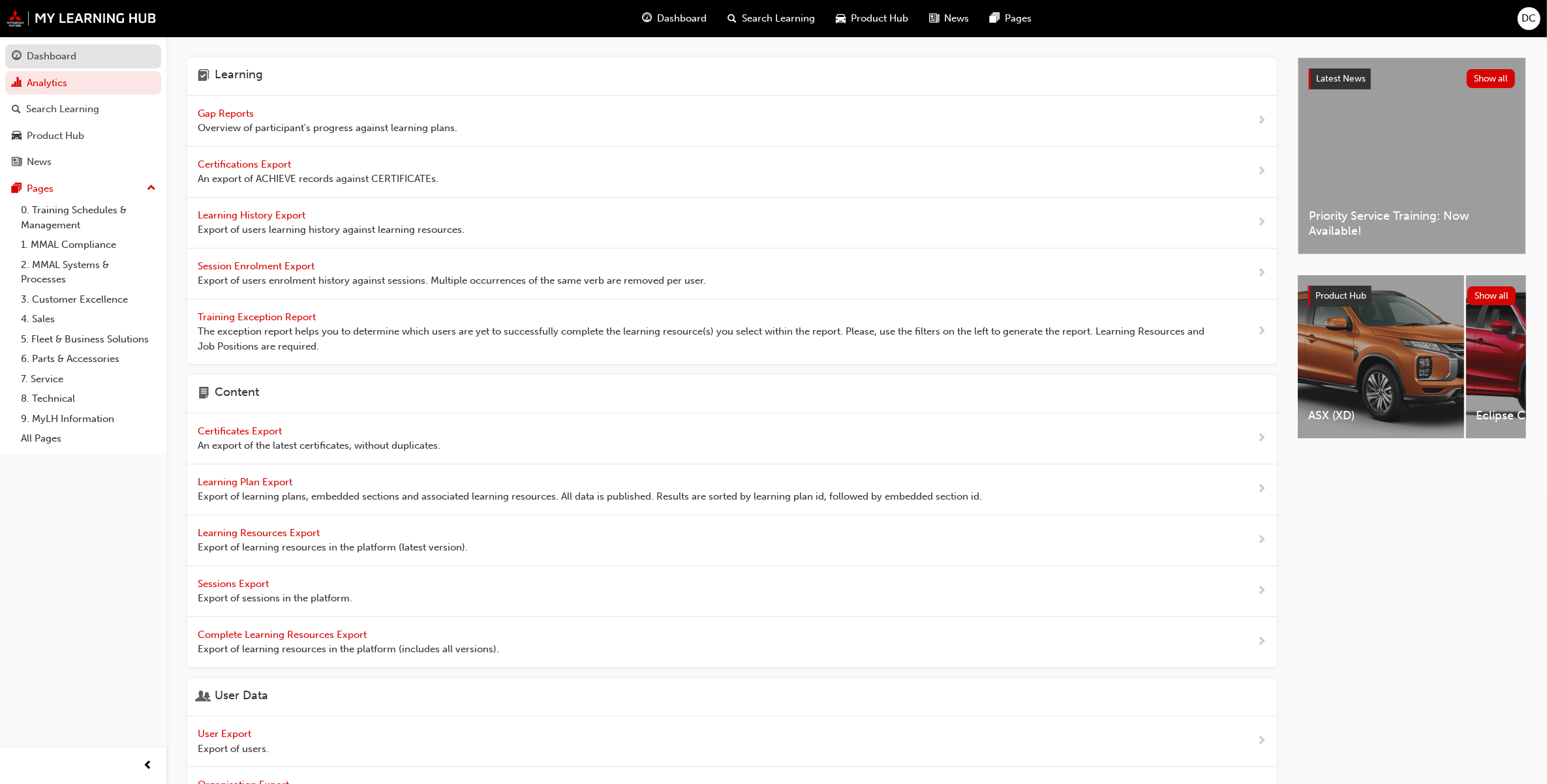
click at [52, 56] on div "Dashboard" at bounding box center [51, 57] width 50 height 15
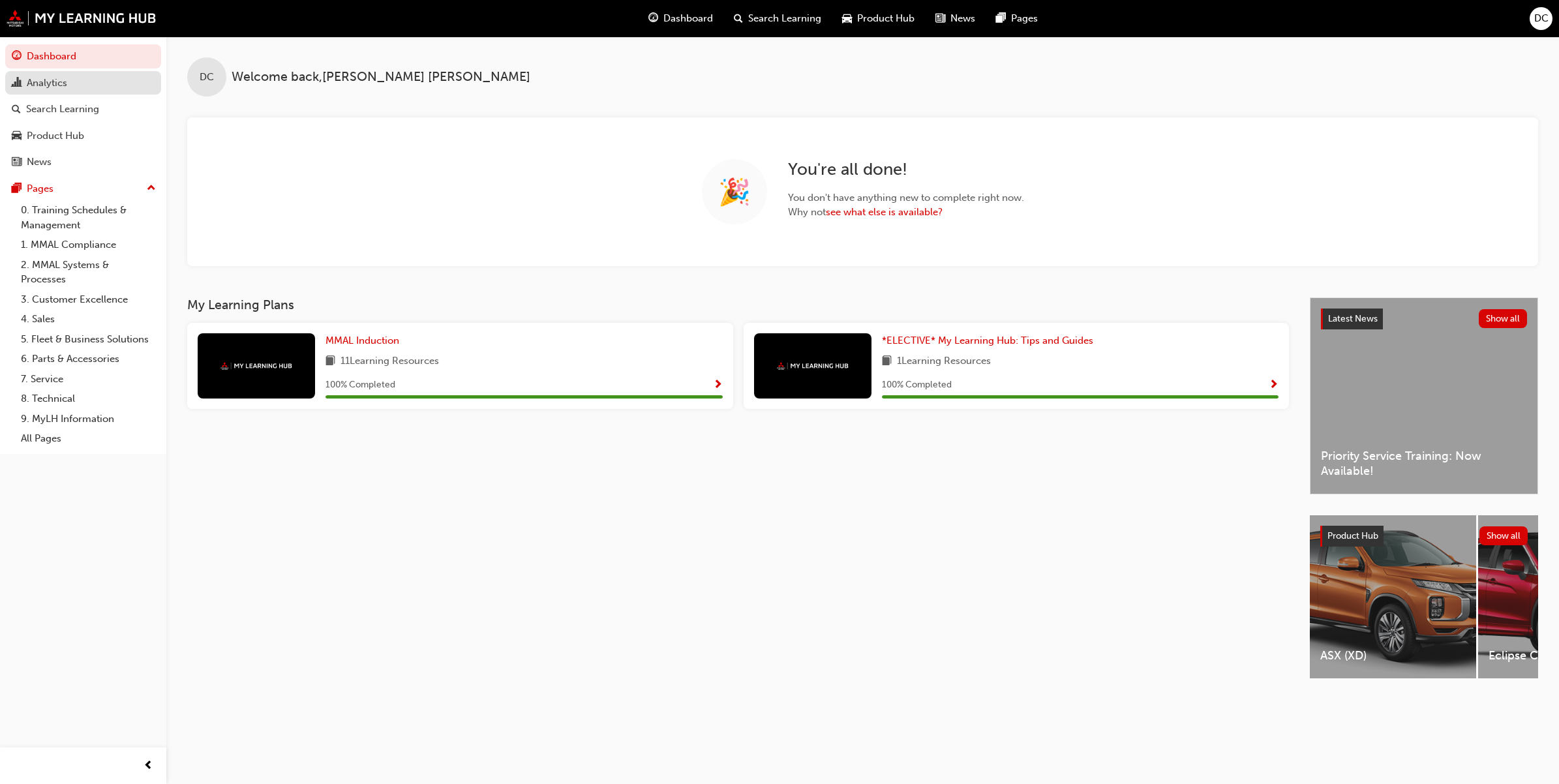
click at [68, 93] on link "Analytics" at bounding box center [83, 83] width 156 height 24
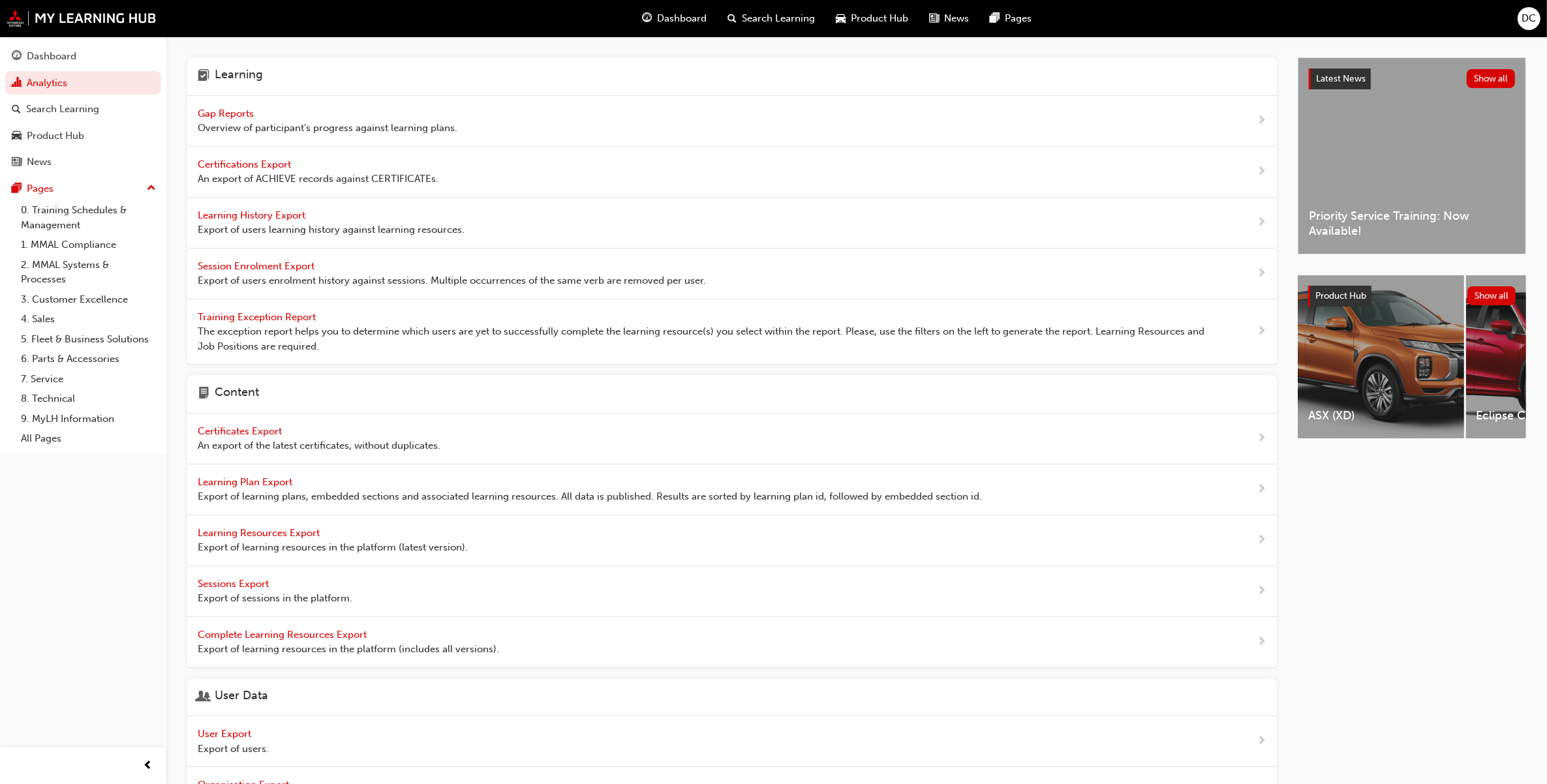
click at [205, 111] on span "Gap Reports" at bounding box center [227, 114] width 59 height 12
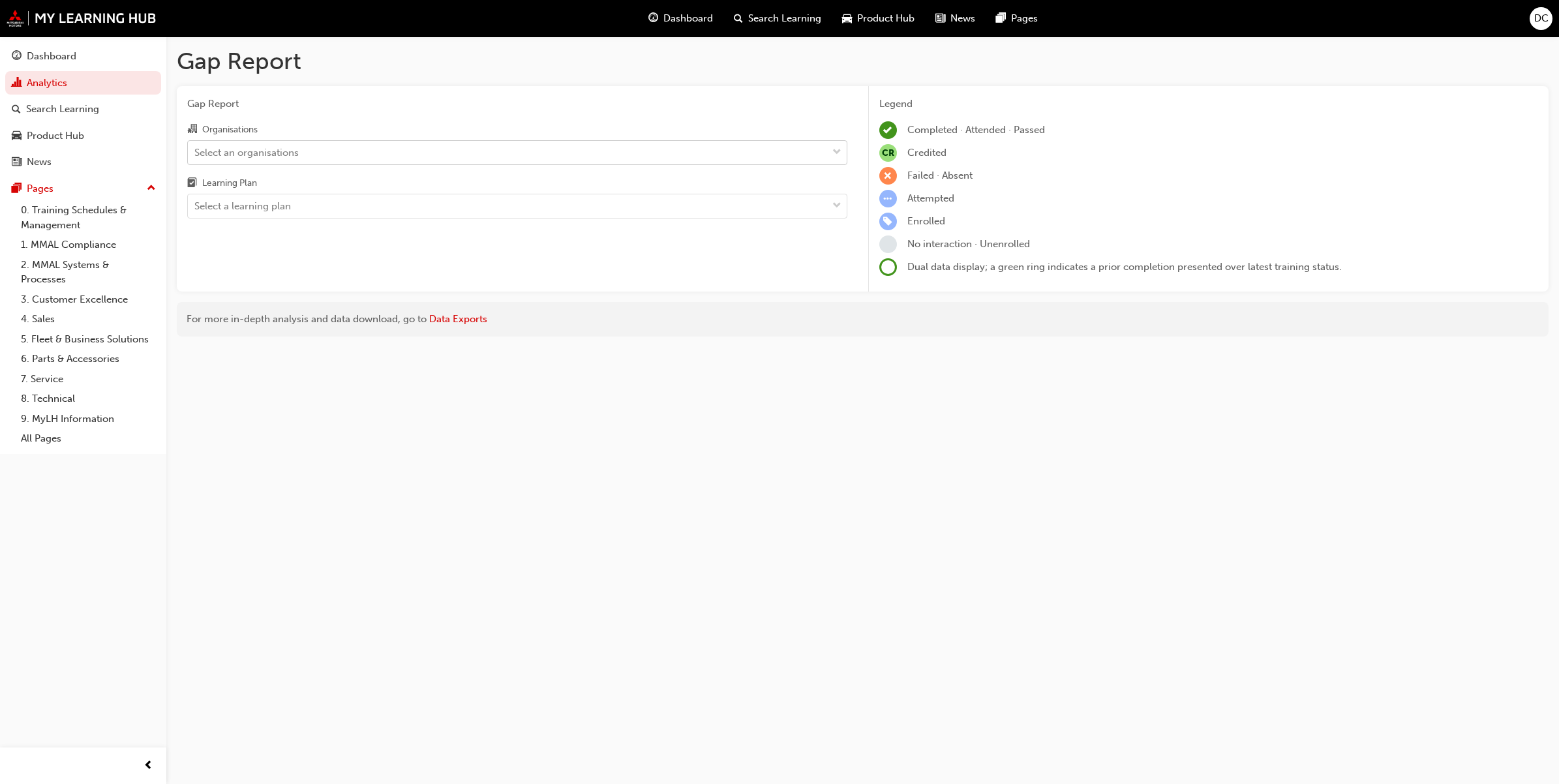
click at [327, 156] on div "Select an organisations" at bounding box center [507, 152] width 639 height 23
click at [196, 156] on input "Organisations Select an organisations" at bounding box center [195, 151] width 2 height 11
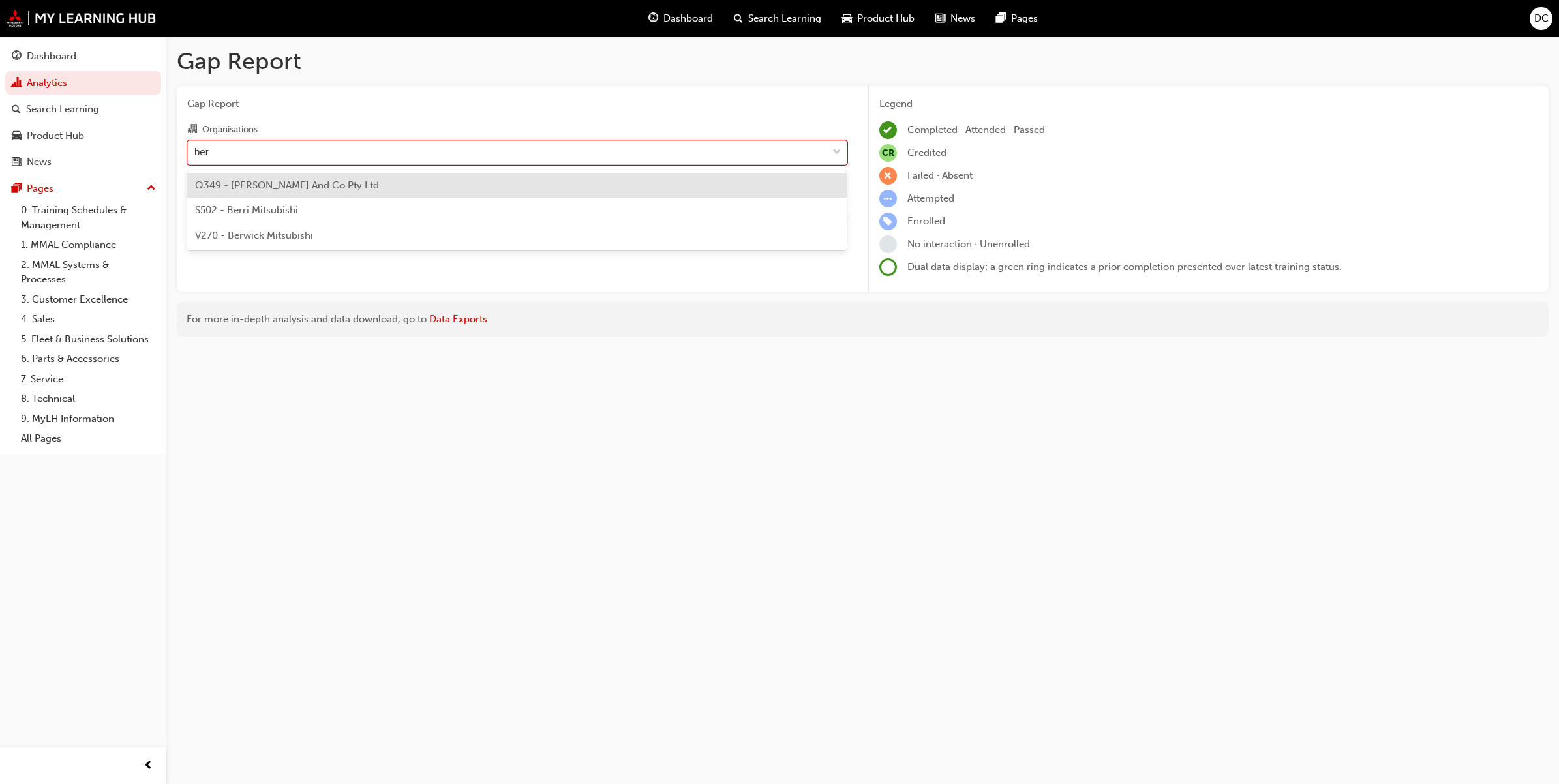
type input "berr"
click at [318, 181] on div "S502 - Berri Mitsubishi" at bounding box center [517, 186] width 660 height 25
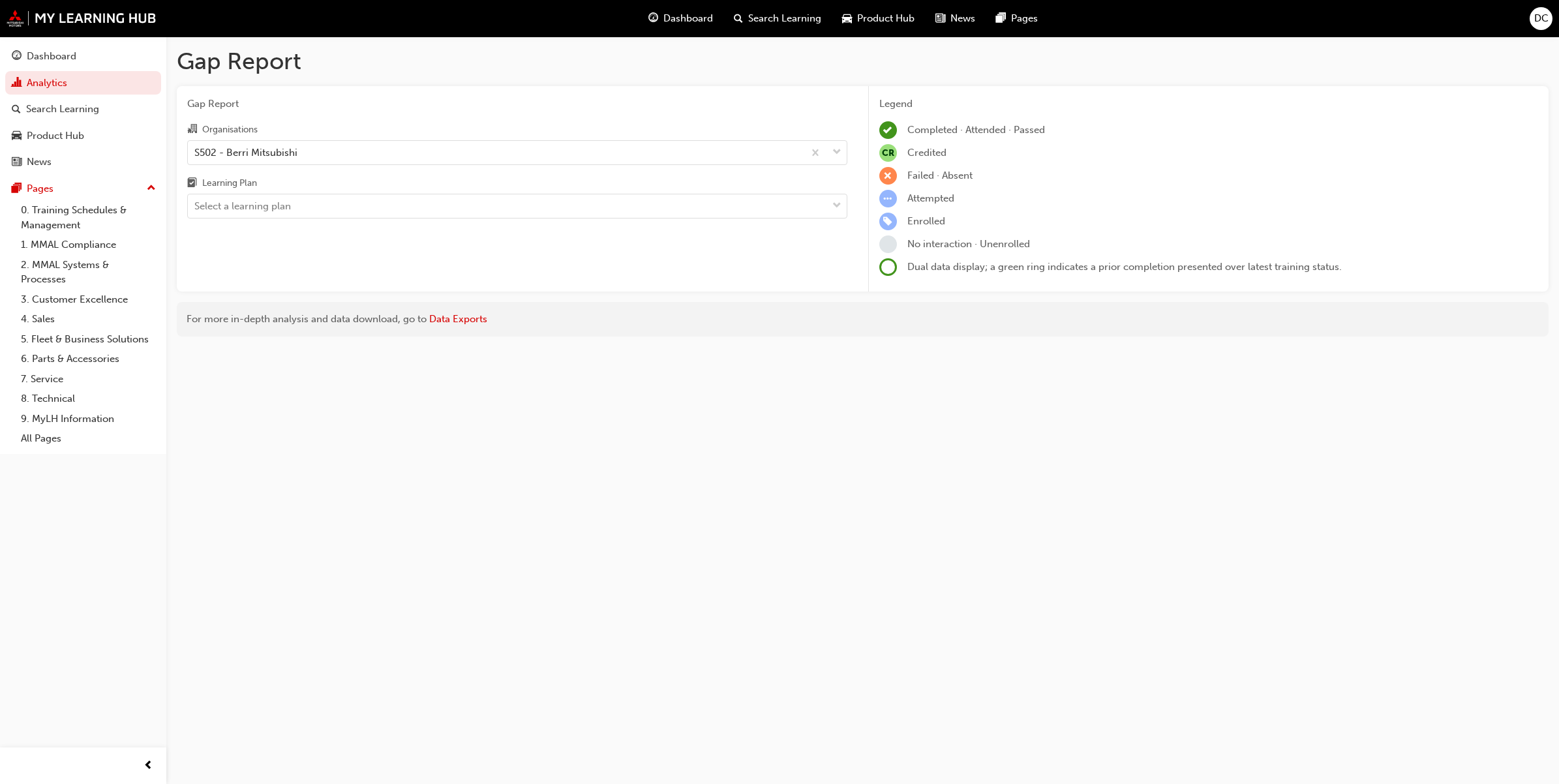
click at [320, 182] on div "Learning Plan" at bounding box center [517, 185] width 660 height 19
click at [196, 200] on input "Learning Plan Select a learning plan" at bounding box center [195, 205] width 2 height 11
click at [323, 197] on div "Select a learning plan" at bounding box center [507, 206] width 639 height 23
click at [196, 200] on input "Learning Plan Select a learning plan" at bounding box center [195, 205] width 2 height 11
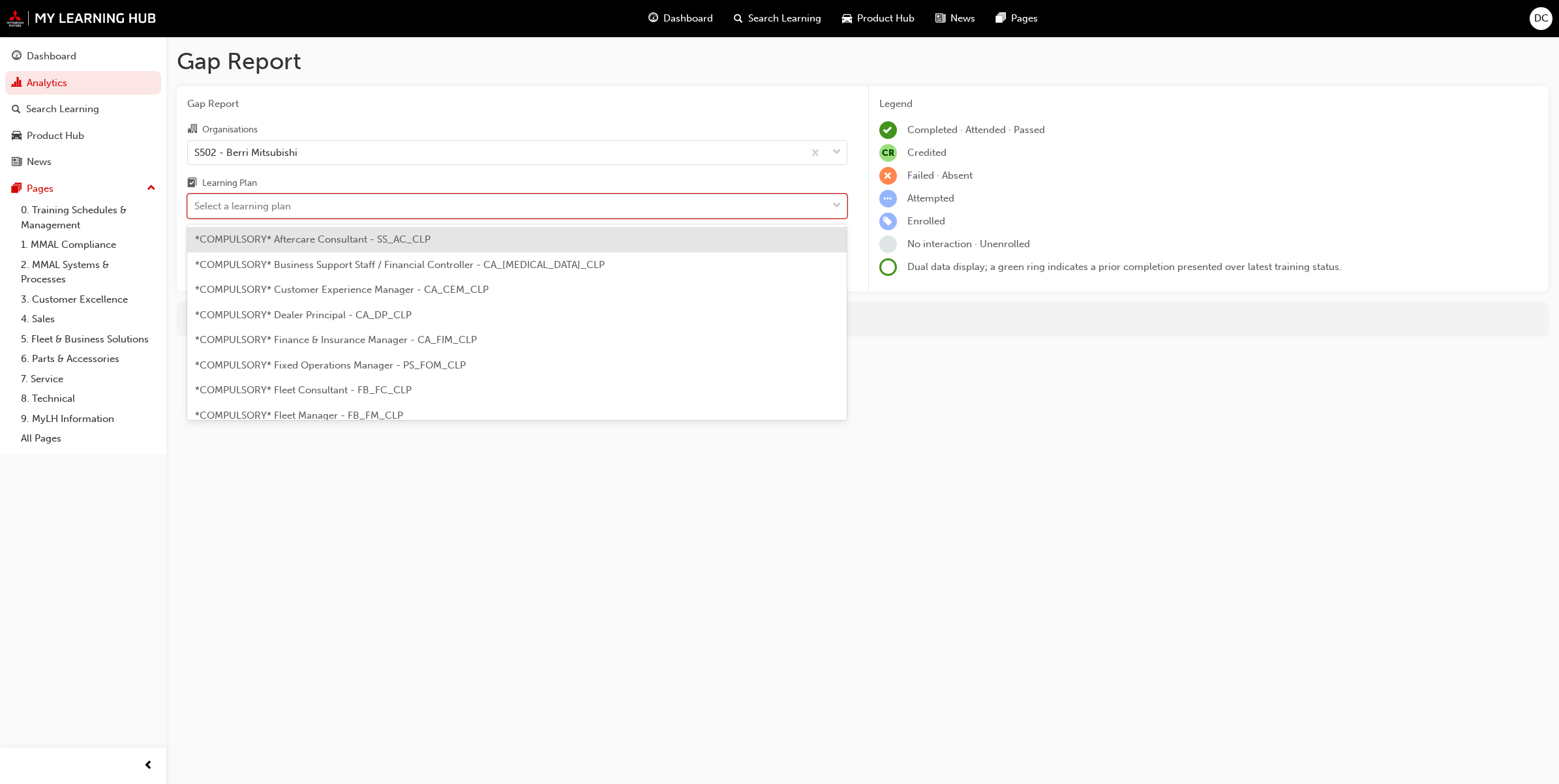
click at [277, 207] on div "Select a learning plan" at bounding box center [242, 207] width 96 height 15
click at [196, 207] on input "Learning Plan option *COMPULSORY* Aftercare Consultant - SS_AC_CLP focused, 1 o…" at bounding box center [195, 205] width 2 height 11
type input "tech"
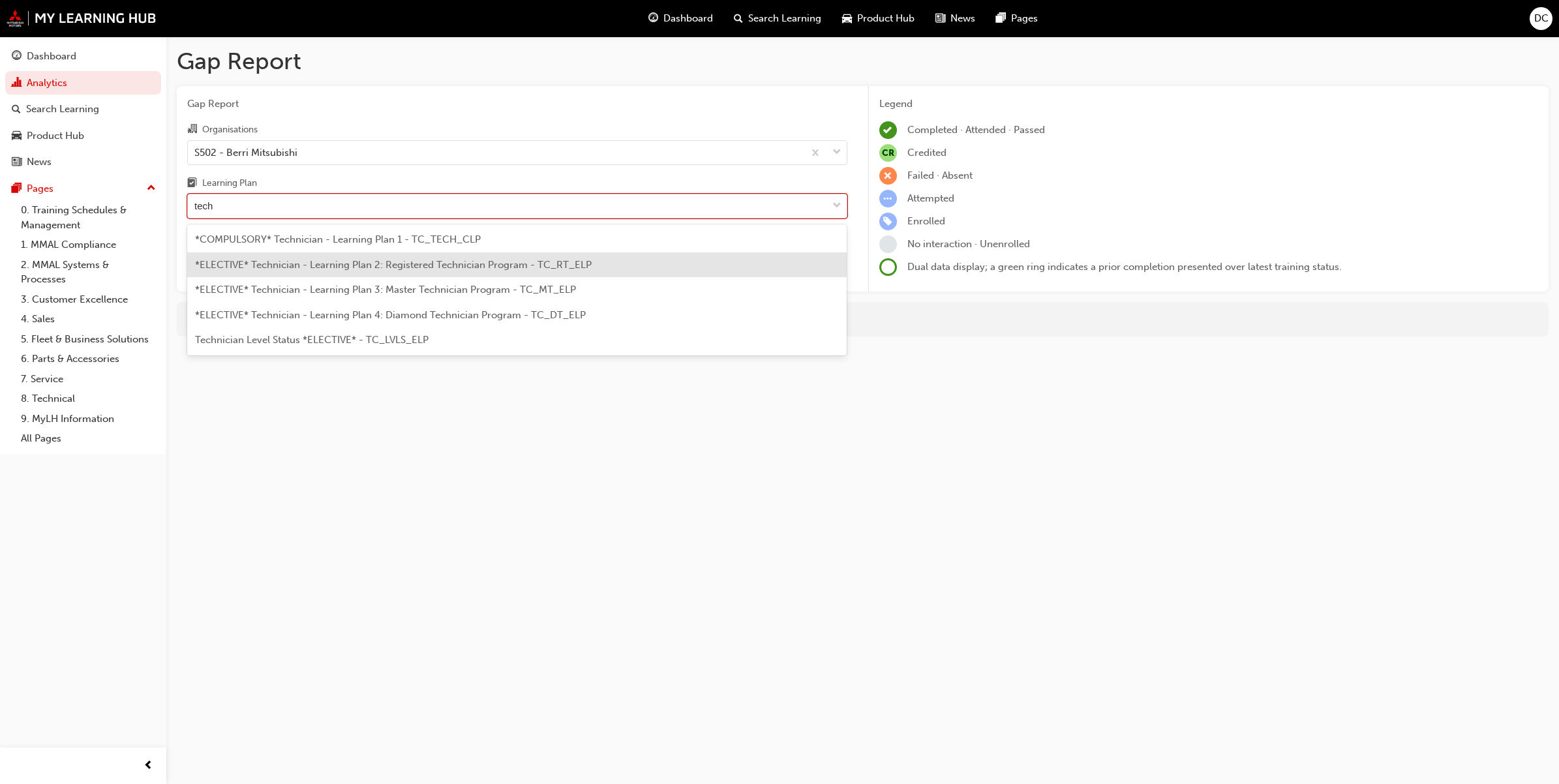
click at [339, 268] on span "*ELECTIVE* Technician - Learning Plan 2: Registered Technician Program - TC_RT_…" at bounding box center [393, 265] width 397 height 12
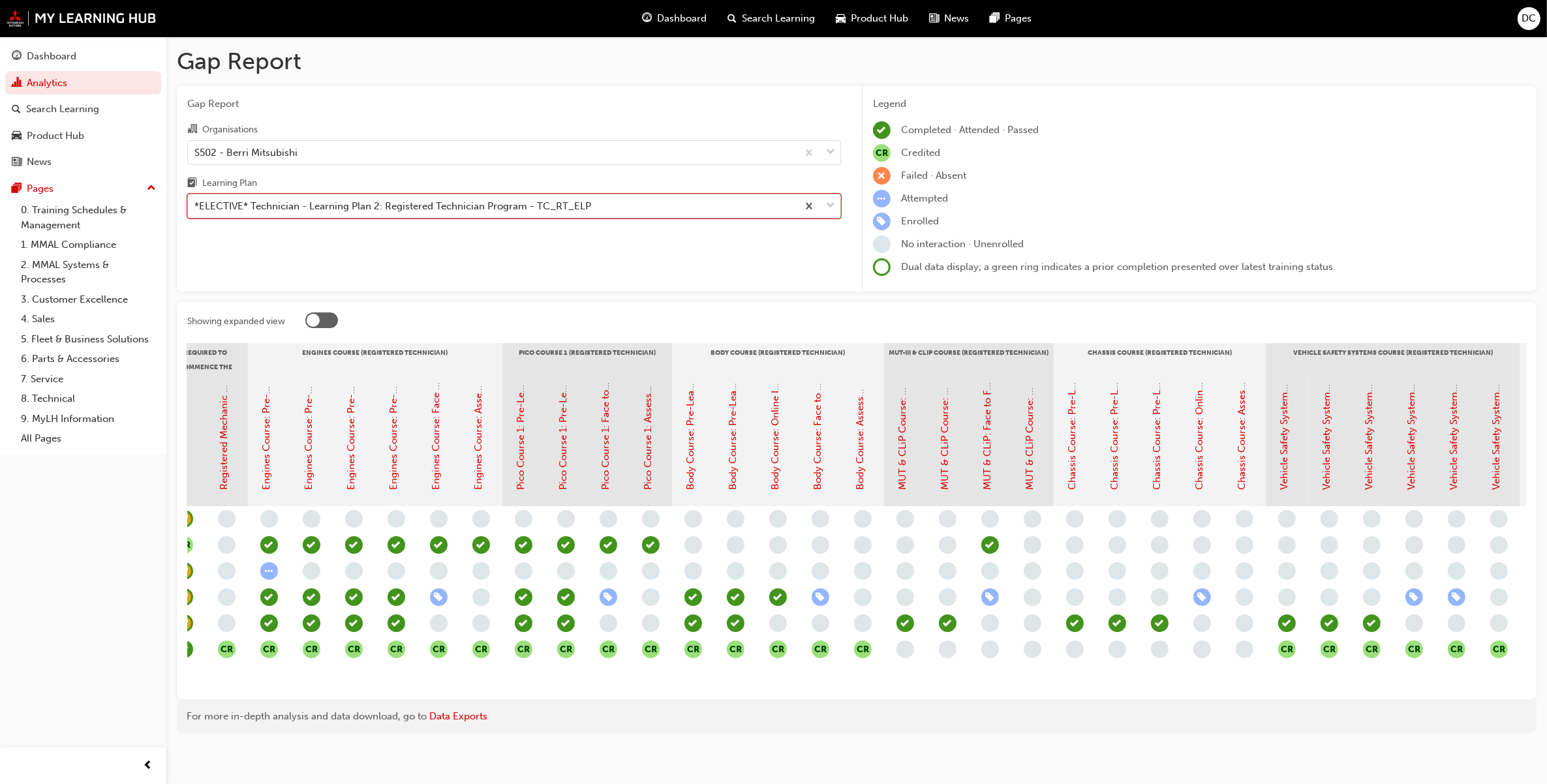
scroll to position [0, 162]
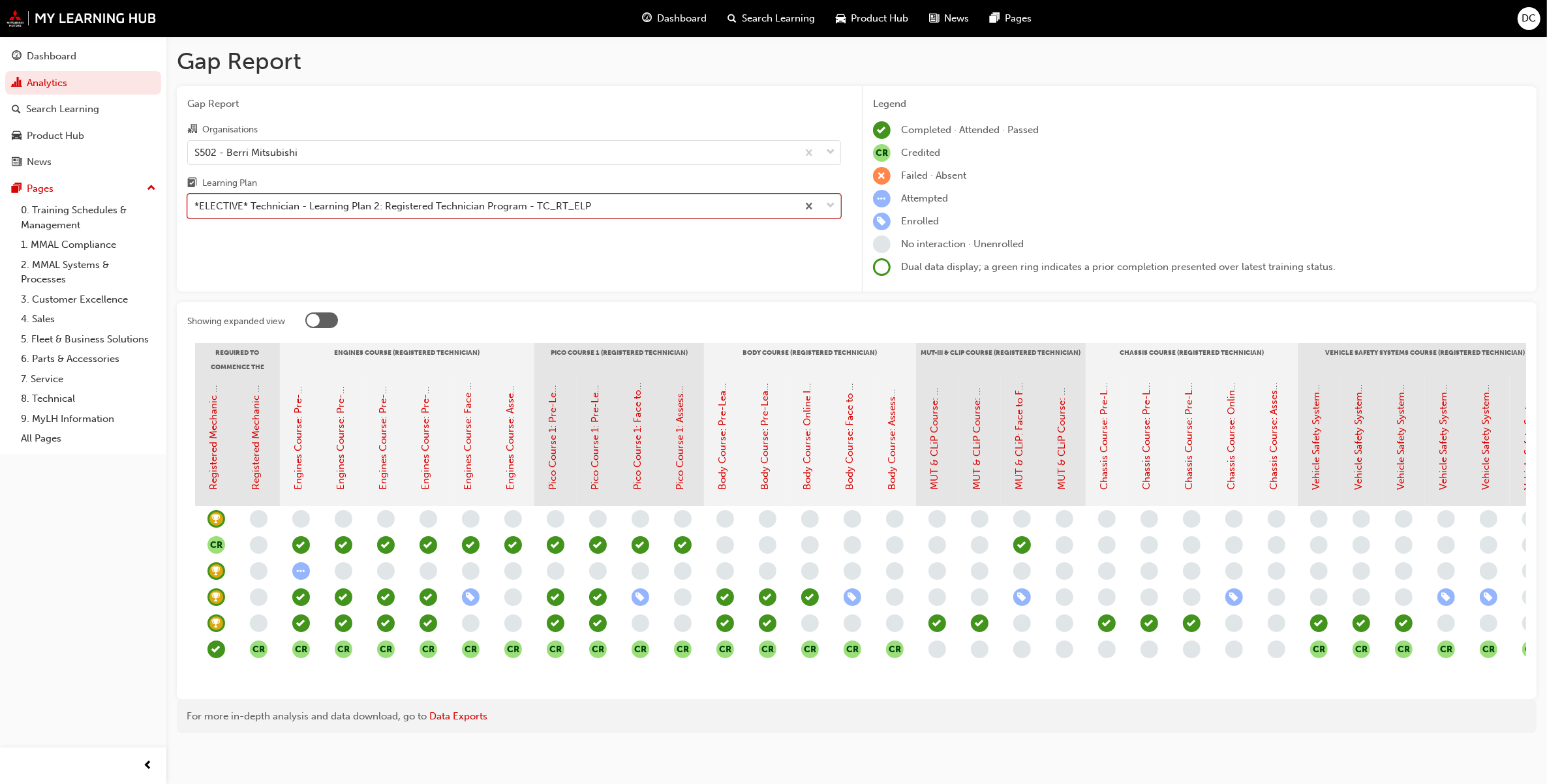
click at [387, 592] on span "learningRecordVerb_PASS-icon" at bounding box center [386, 597] width 18 height 18
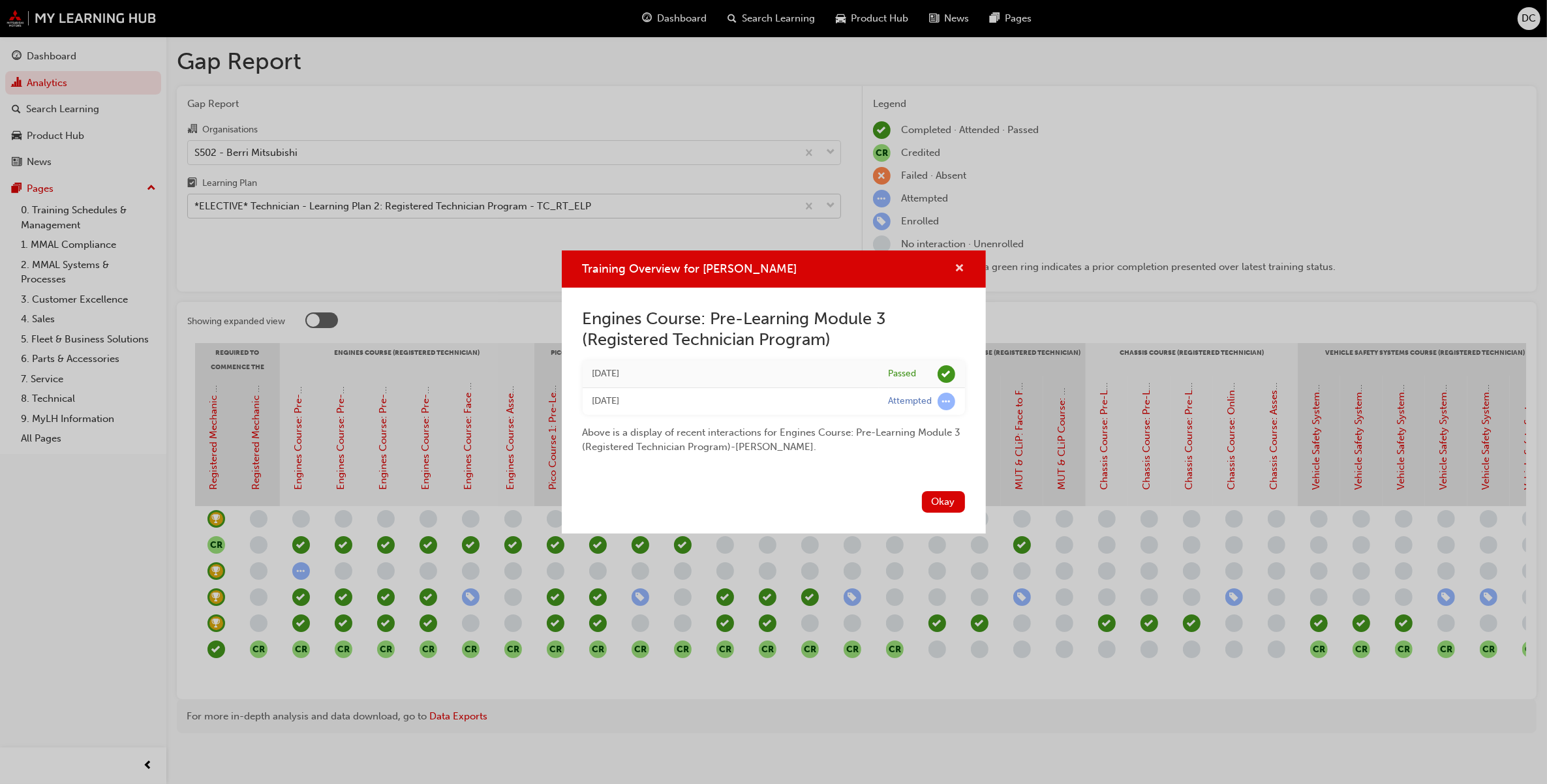
click at [960, 271] on span "cross-icon" at bounding box center [960, 269] width 10 height 12
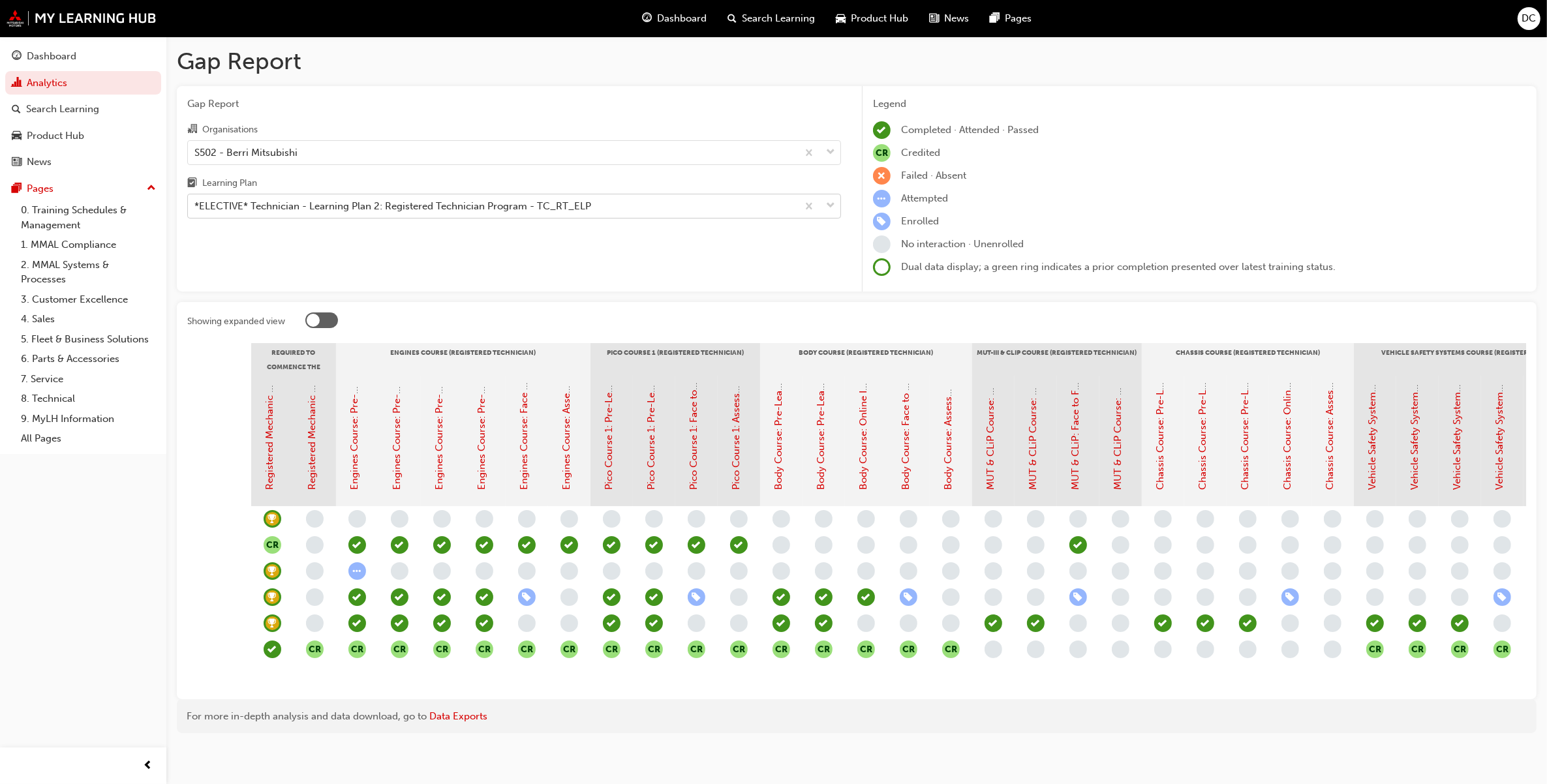
scroll to position [0, 0]
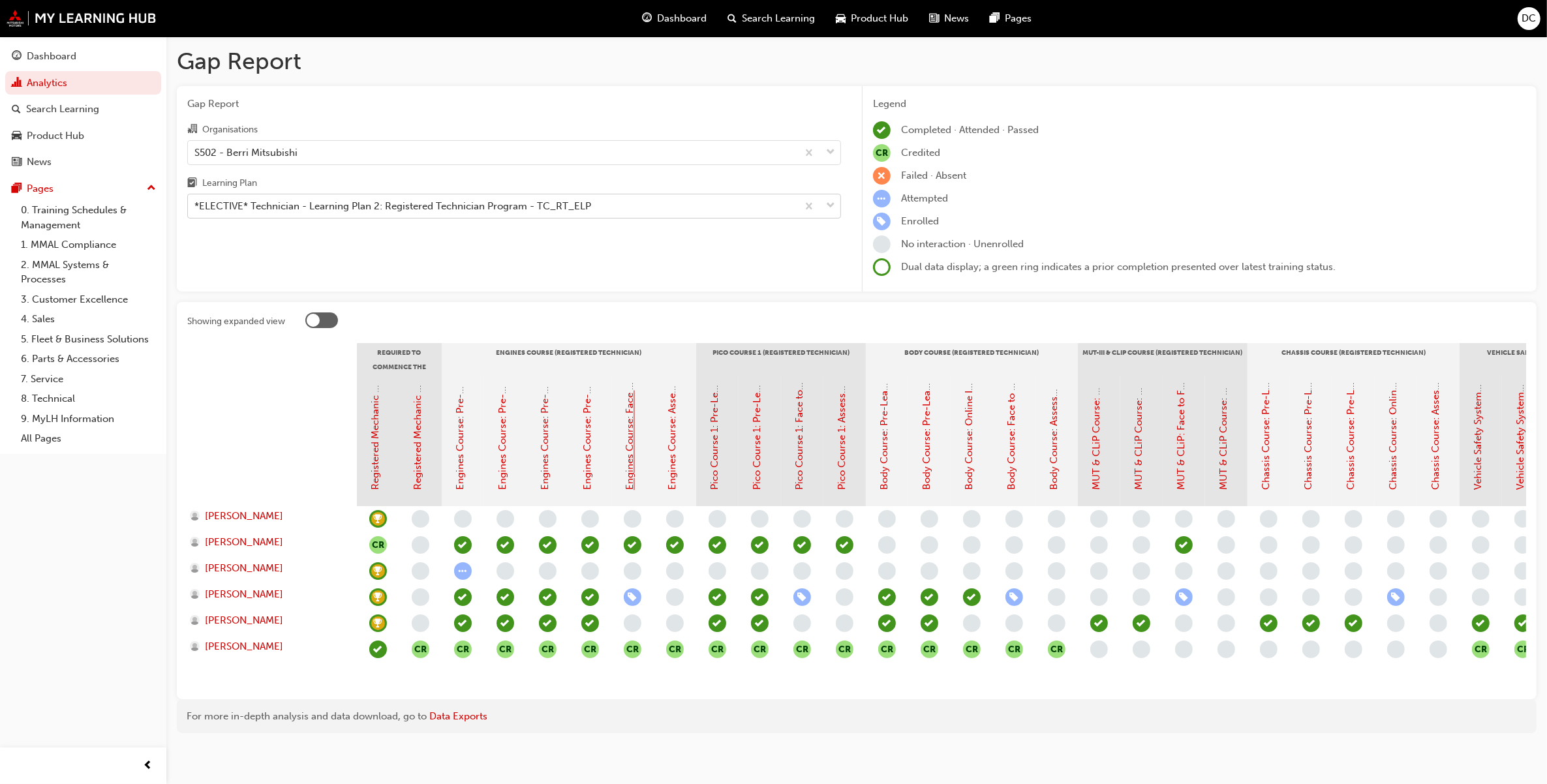
click at [630, 457] on link "Engines Course: Face to Face Instructor Led Training (Registered Technician Pro…" at bounding box center [630, 295] width 12 height 389
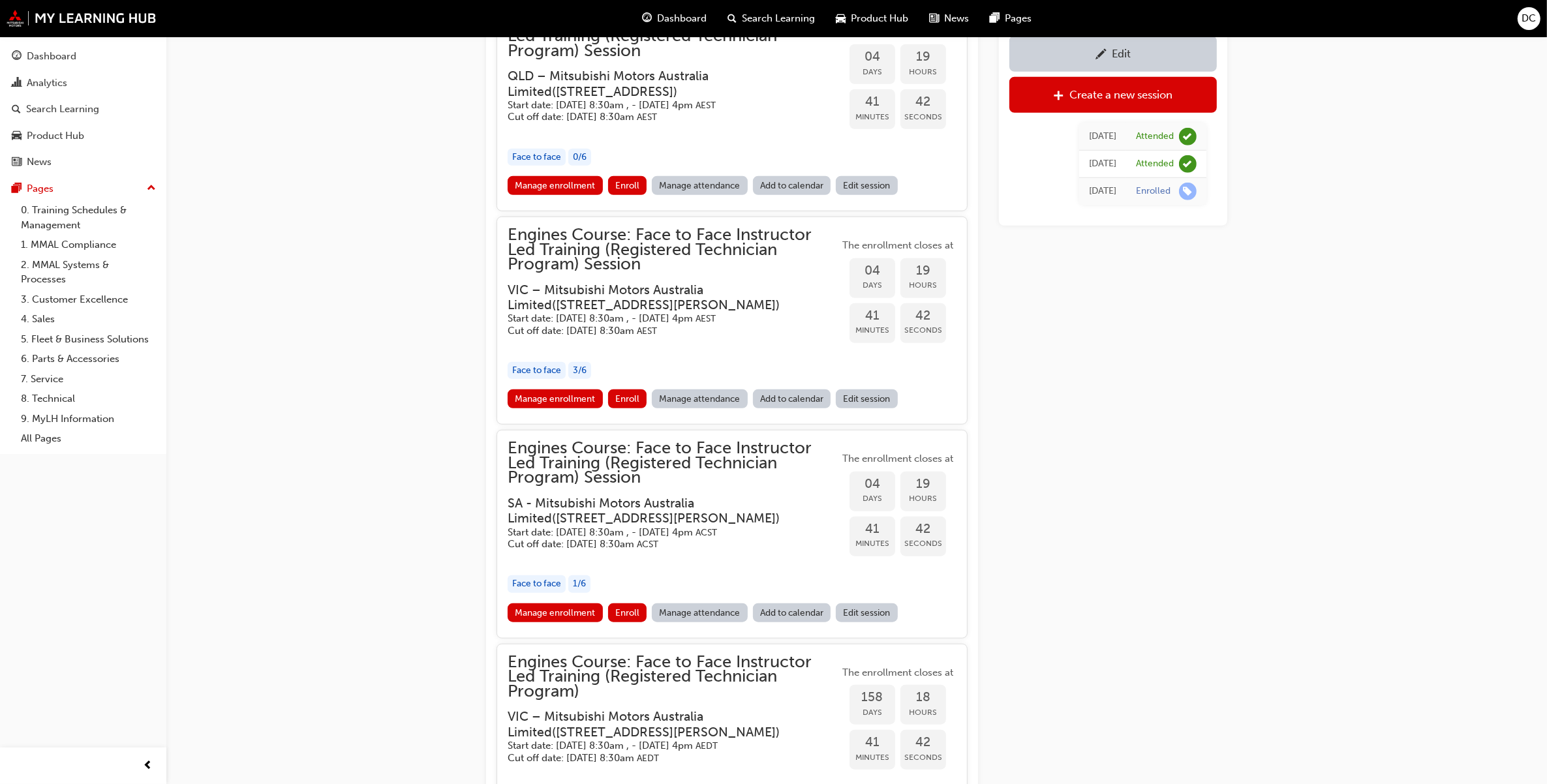
scroll to position [1305, 0]
